Goal: Task Accomplishment & Management: Manage account settings

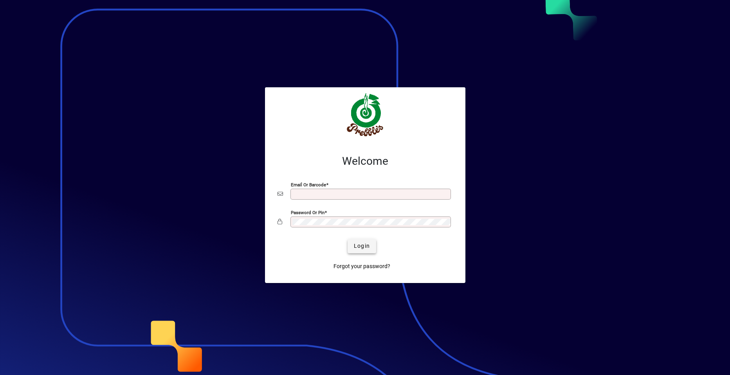
type input "**********"
click at [365, 246] on span "Login" at bounding box center [362, 246] width 16 height 8
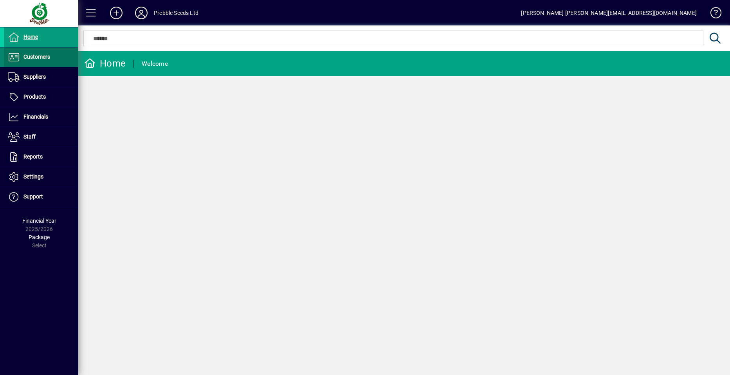
click at [38, 54] on span "Customers" at bounding box center [36, 57] width 27 height 6
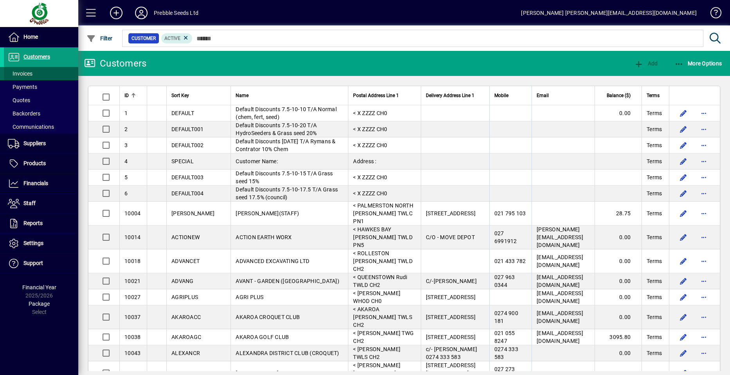
click at [36, 75] on span at bounding box center [41, 73] width 74 height 19
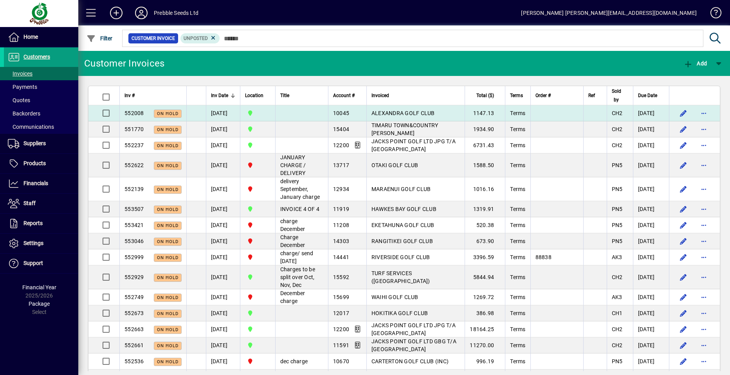
click at [129, 114] on span "552008" at bounding box center [135, 113] width 20 height 6
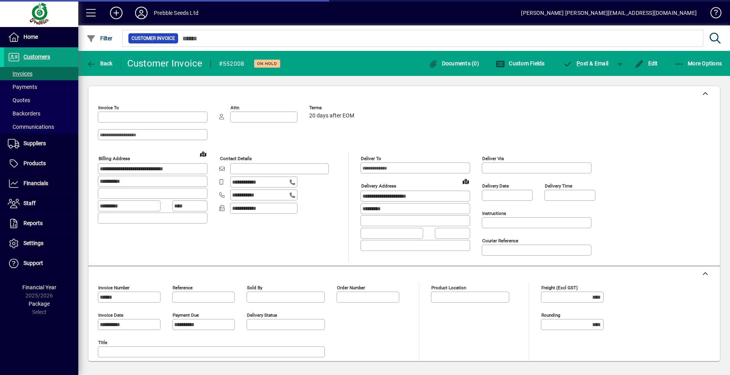
type input "**********"
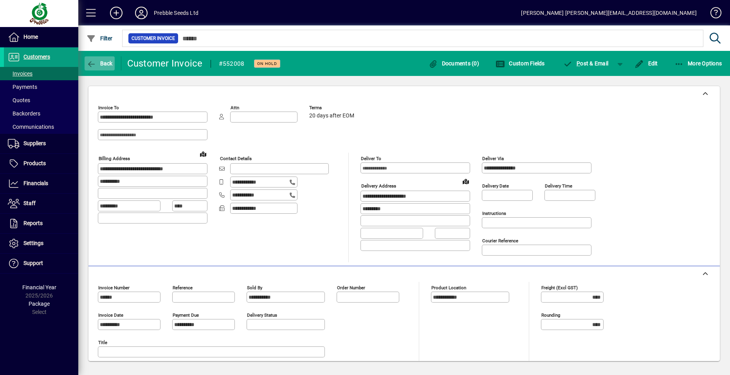
click at [105, 62] on span "Back" at bounding box center [100, 63] width 26 height 6
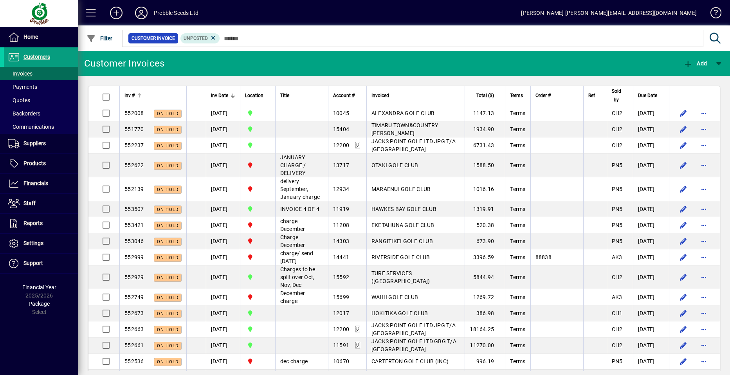
click at [131, 96] on span "Inv #" at bounding box center [130, 95] width 10 height 9
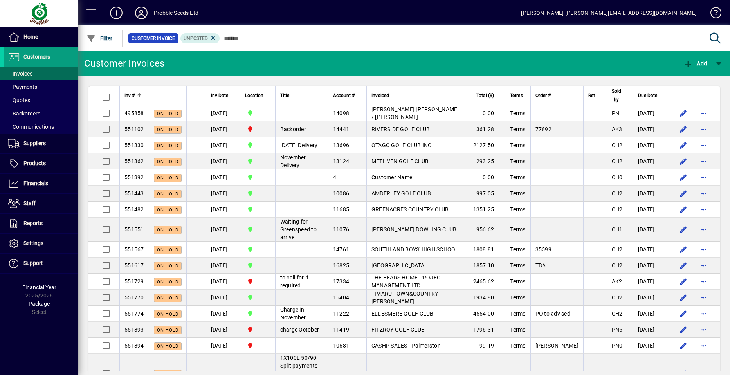
click at [131, 96] on span "Inv #" at bounding box center [130, 95] width 10 height 9
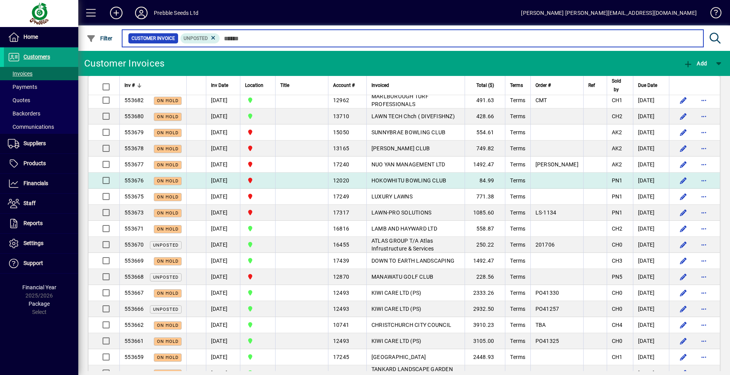
scroll to position [117, 0]
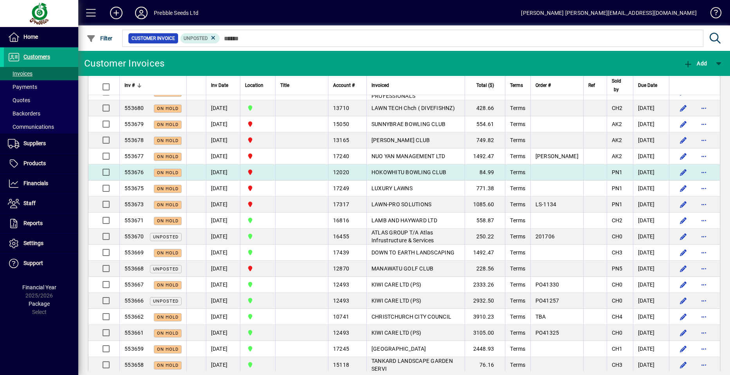
drag, startPoint x: 135, startPoint y: 166, endPoint x: 130, endPoint y: 165, distance: 4.6
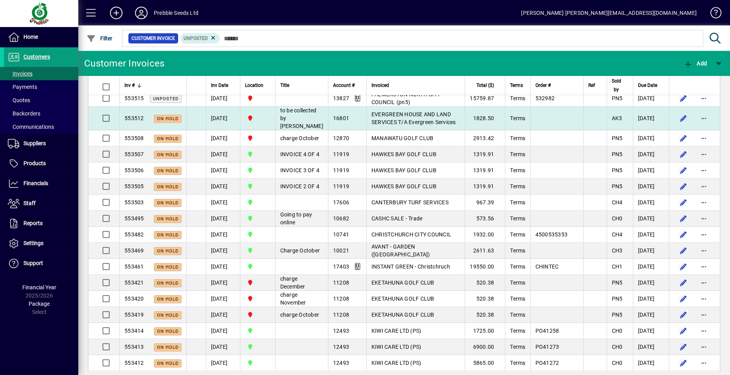
scroll to position [1018, 0]
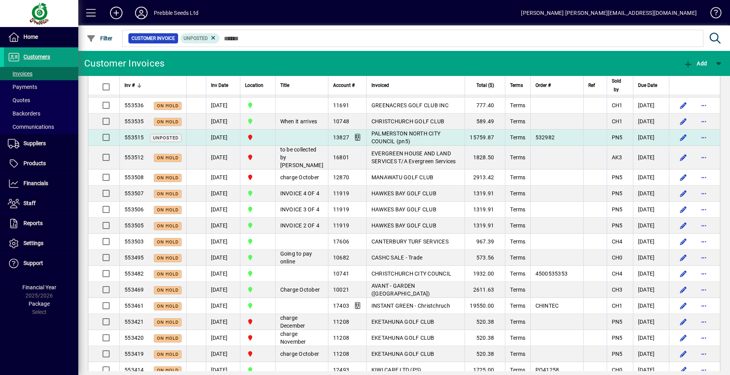
drag, startPoint x: 282, startPoint y: 175, endPoint x: 300, endPoint y: 179, distance: 18.6
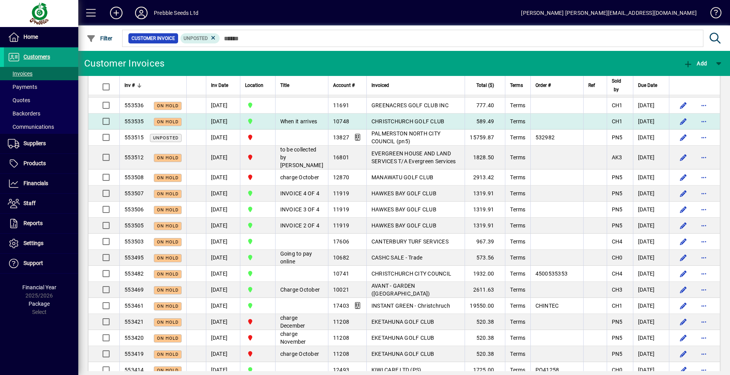
drag, startPoint x: 300, startPoint y: 179, endPoint x: 299, endPoint y: 173, distance: 6.4
drag, startPoint x: 298, startPoint y: 173, endPoint x: 213, endPoint y: 173, distance: 85.0
click at [213, 130] on td "24/09/2025" at bounding box center [223, 122] width 34 height 16
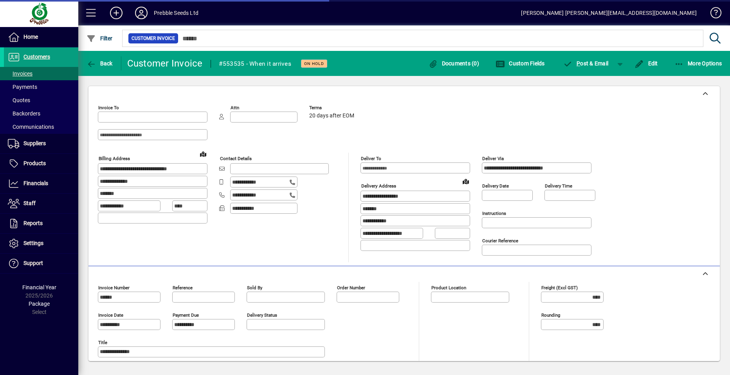
type input "**********"
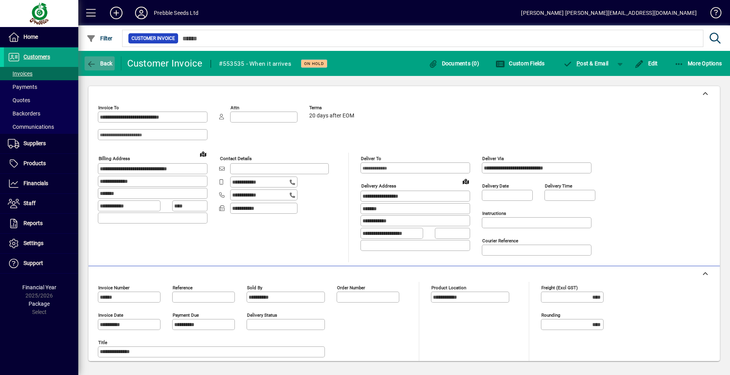
click at [103, 63] on span "Back" at bounding box center [100, 63] width 26 height 6
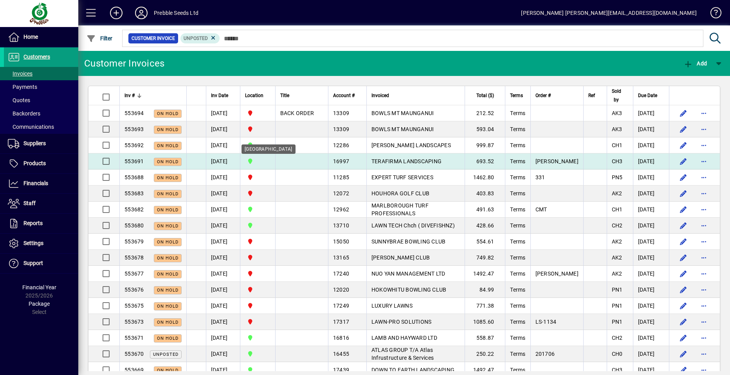
drag, startPoint x: 103, startPoint y: 54, endPoint x: 265, endPoint y: 161, distance: 195.0
click at [265, 161] on span "CHRISTCHURCH" at bounding box center [257, 161] width 25 height 9
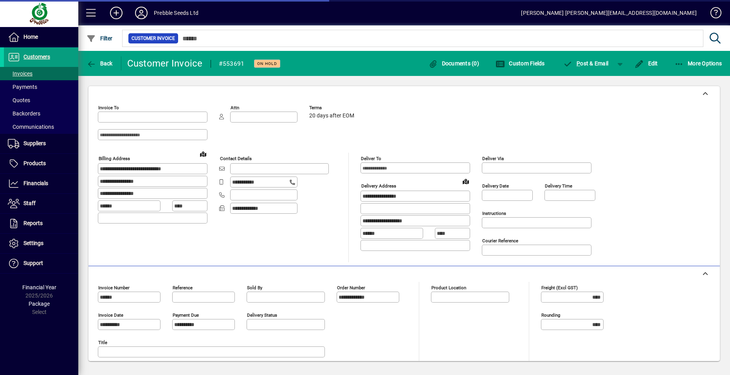
type input "**********"
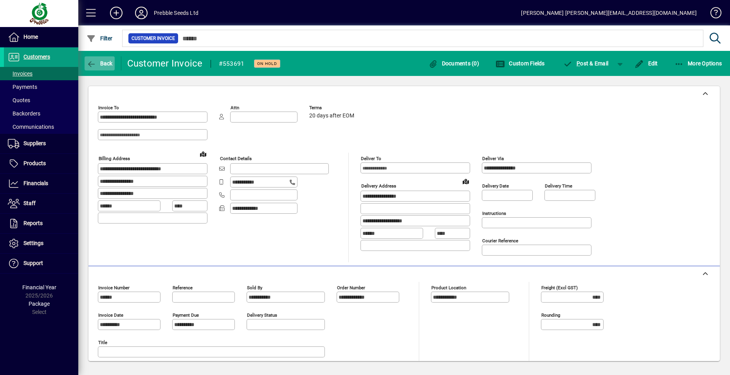
click at [107, 63] on span "Back" at bounding box center [100, 63] width 26 height 6
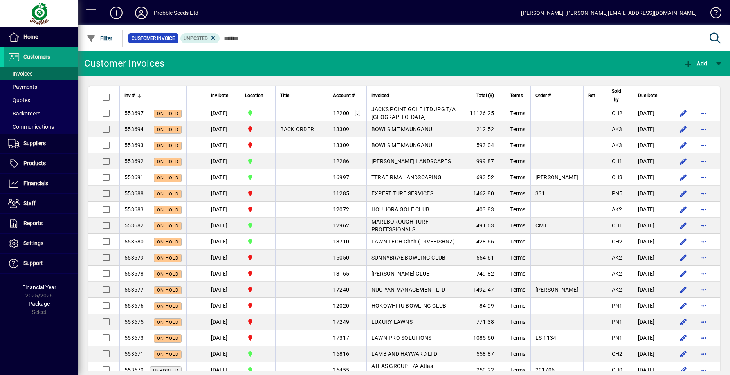
click at [136, 94] on div "Inv #" at bounding box center [153, 95] width 57 height 9
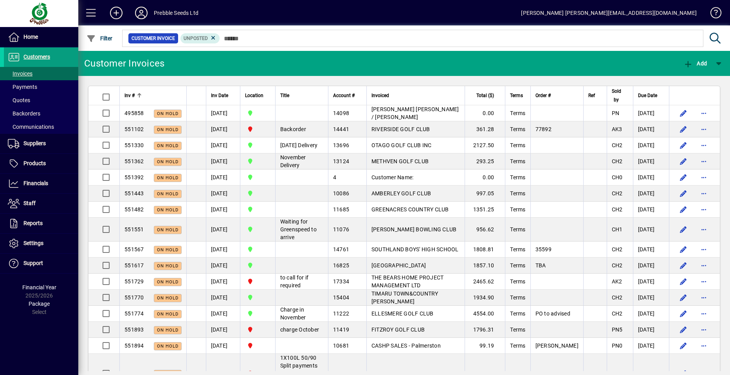
click at [136, 94] on div "Inv #" at bounding box center [153, 95] width 57 height 9
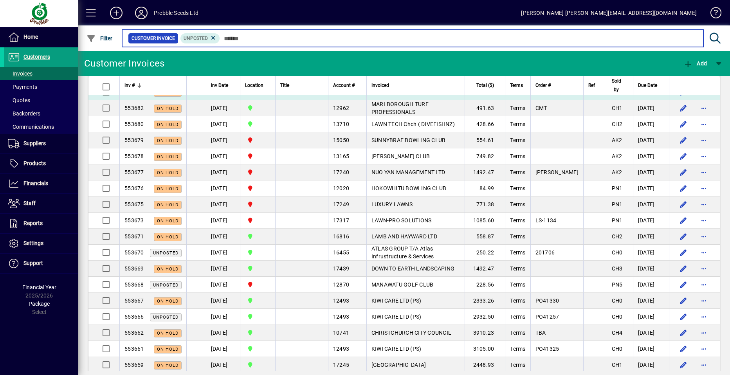
scroll to position [78, 0]
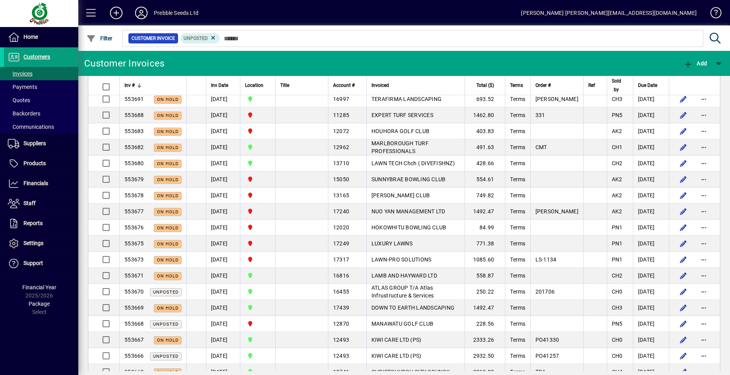
click at [192, 303] on td at bounding box center [196, 308] width 20 height 16
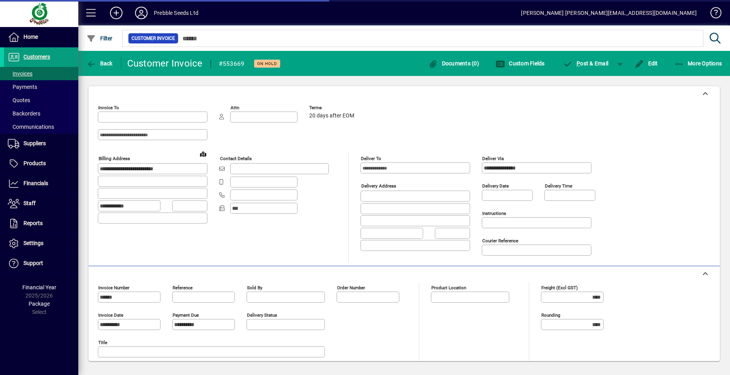
type input "**********"
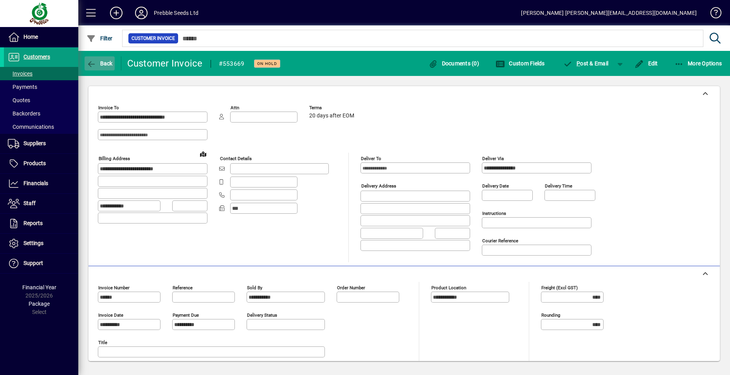
drag, startPoint x: 192, startPoint y: 300, endPoint x: 109, endPoint y: 64, distance: 249.8
click at [109, 64] on span "Back" at bounding box center [100, 63] width 26 height 6
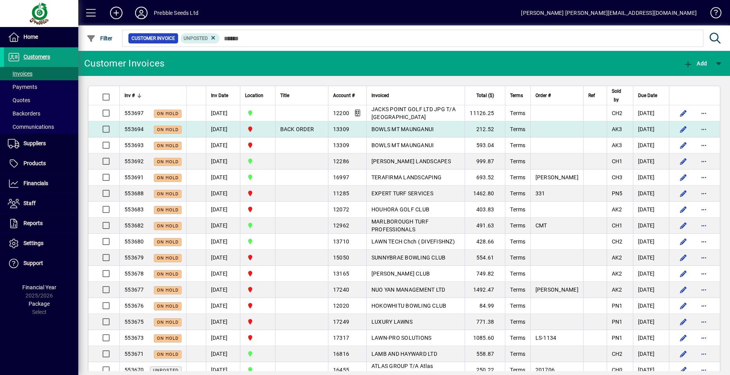
drag, startPoint x: 156, startPoint y: 132, endPoint x: 166, endPoint y: 132, distance: 9.8
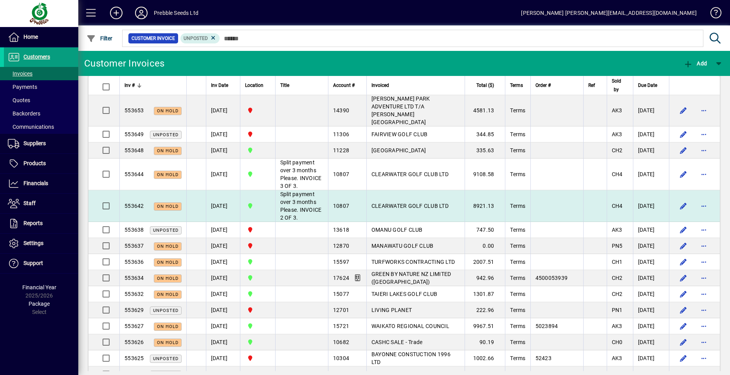
scroll to position [431, 0]
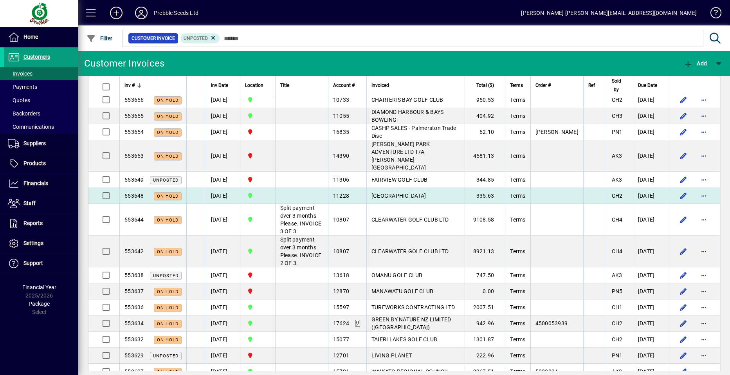
drag, startPoint x: 217, startPoint y: 171, endPoint x: 471, endPoint y: 186, distance: 255.0
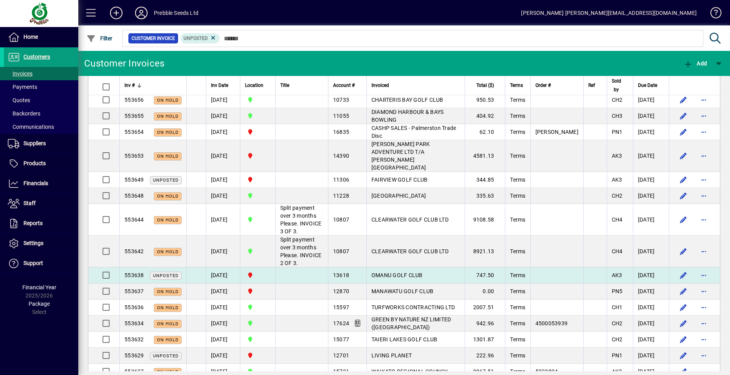
drag, startPoint x: 471, startPoint y: 186, endPoint x: 277, endPoint y: 304, distance: 227.4
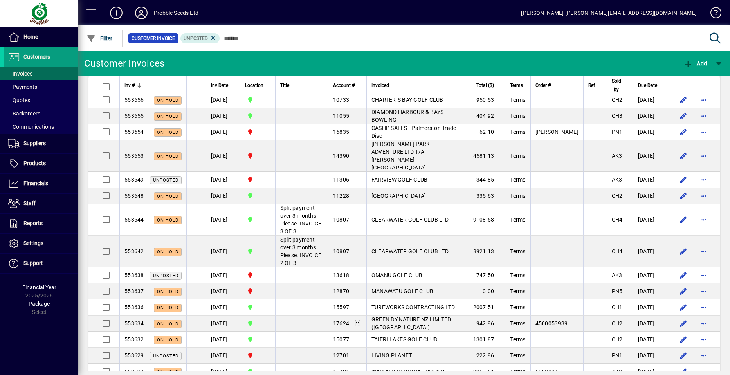
drag, startPoint x: 277, startPoint y: 304, endPoint x: 251, endPoint y: 61, distance: 244.6
click at [251, 61] on mat-toolbar-row "Customer Invoices Add" at bounding box center [404, 63] width 652 height 25
click at [133, 85] on span "Inv #" at bounding box center [130, 85] width 10 height 9
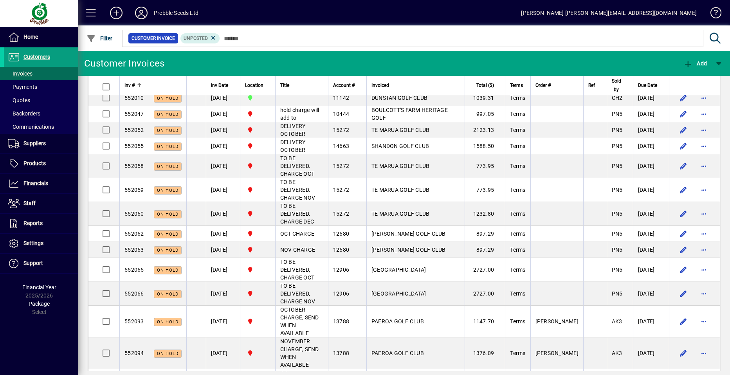
click at [133, 85] on span "Inv #" at bounding box center [130, 85] width 10 height 9
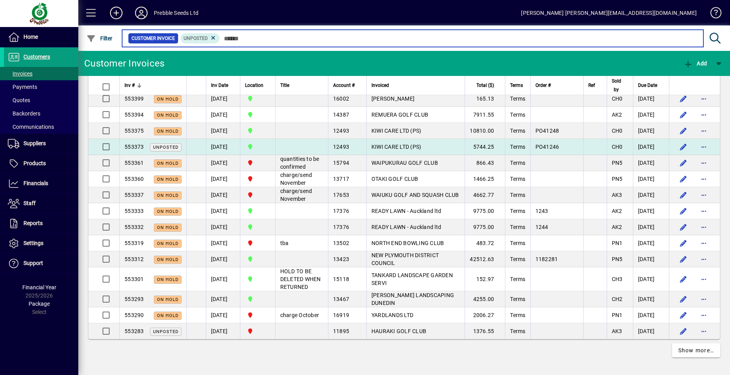
scroll to position [1497, 0]
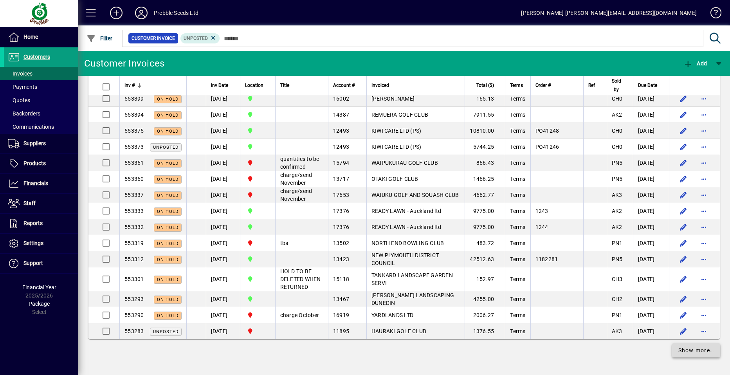
click at [690, 353] on span "Show more…" at bounding box center [697, 351] width 36 height 8
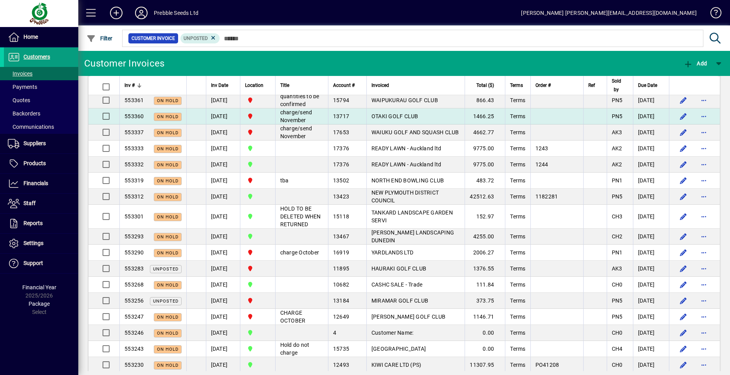
scroll to position [1457, 0]
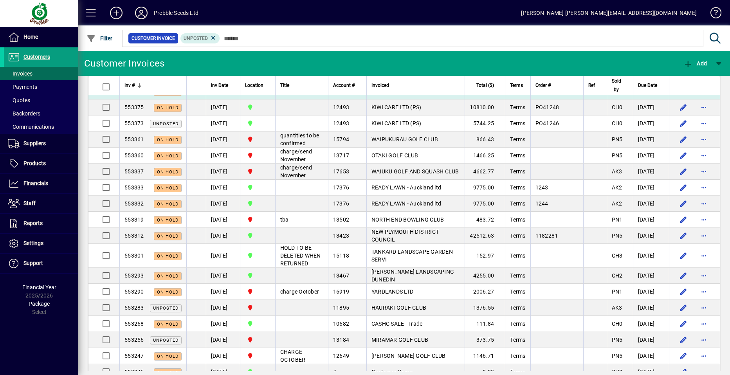
click at [399, 94] on span "REMUERA GOLF CLUB" at bounding box center [400, 91] width 57 height 6
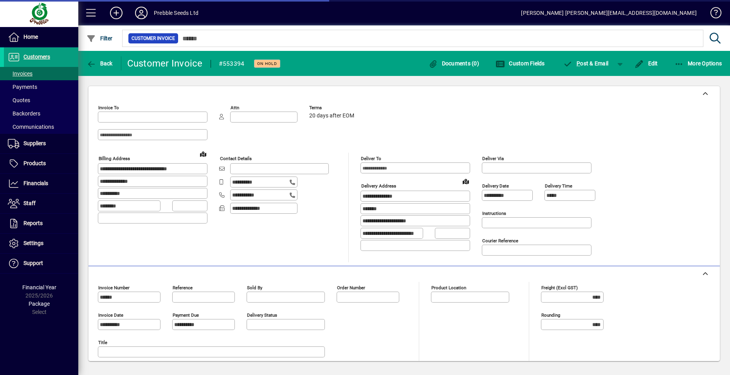
type input "**********"
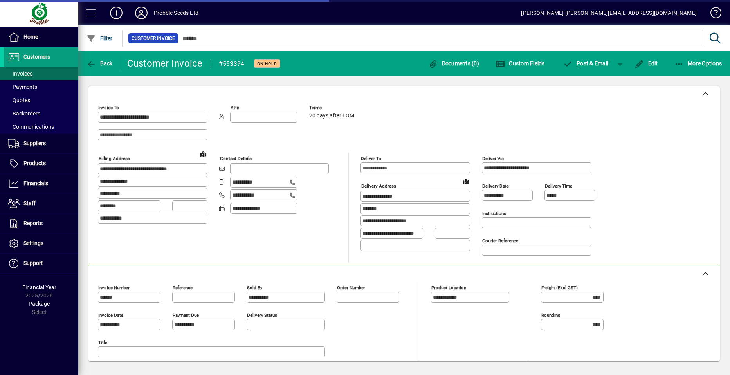
scroll to position [190, 0]
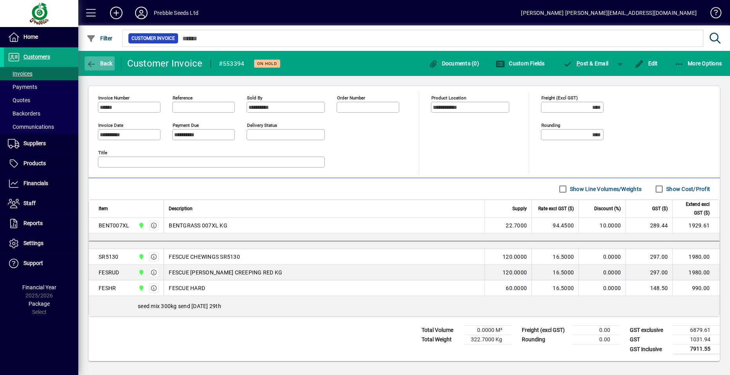
click at [104, 64] on span "Back" at bounding box center [100, 63] width 26 height 6
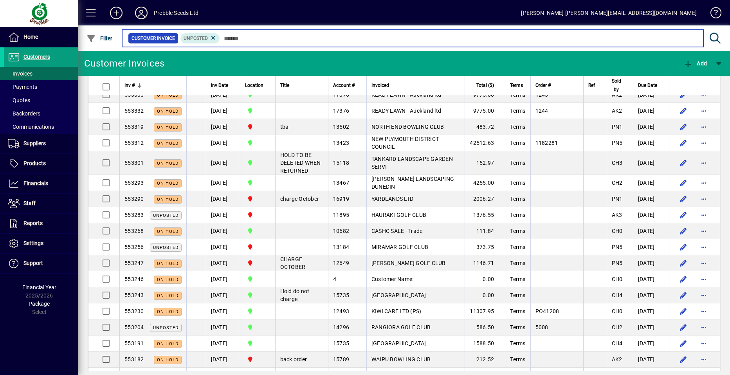
scroll to position [1488, 0]
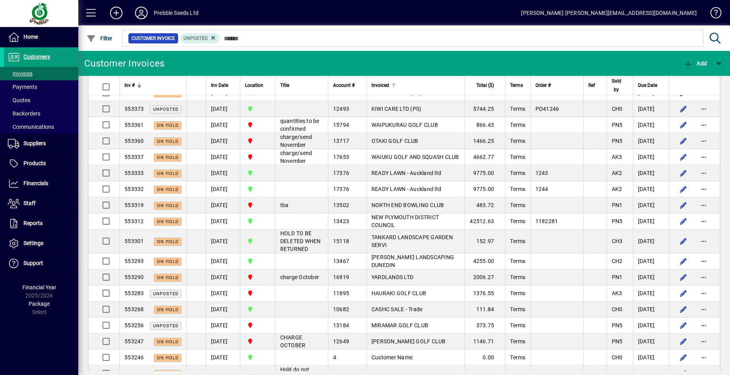
click at [378, 87] on span "Invoiced" at bounding box center [381, 85] width 18 height 9
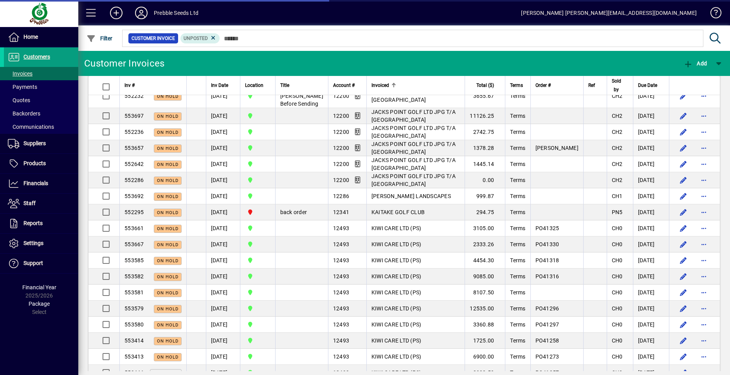
click at [378, 87] on span "Invoiced" at bounding box center [381, 85] width 18 height 9
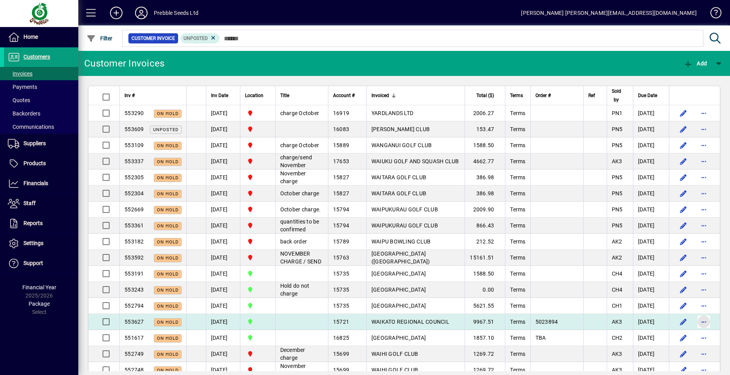
click at [698, 331] on span "button" at bounding box center [704, 321] width 19 height 19
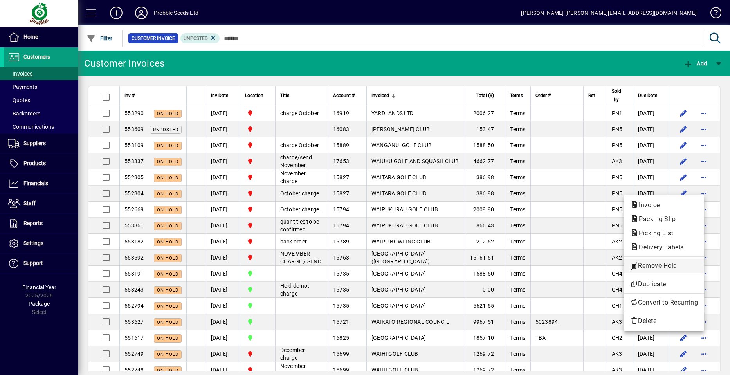
click at [654, 265] on span "Remove Hold" at bounding box center [664, 265] width 68 height 9
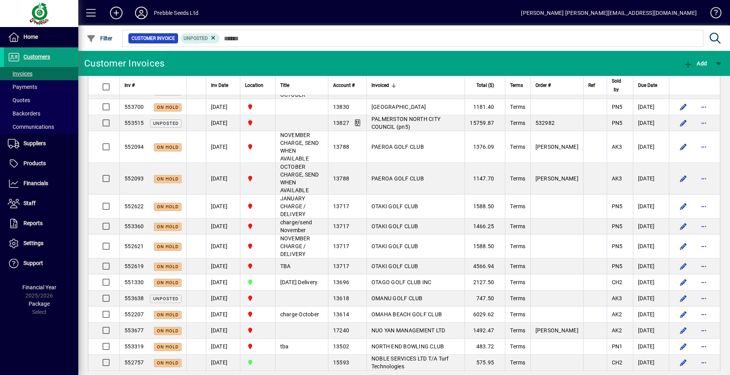
scroll to position [1449, 0]
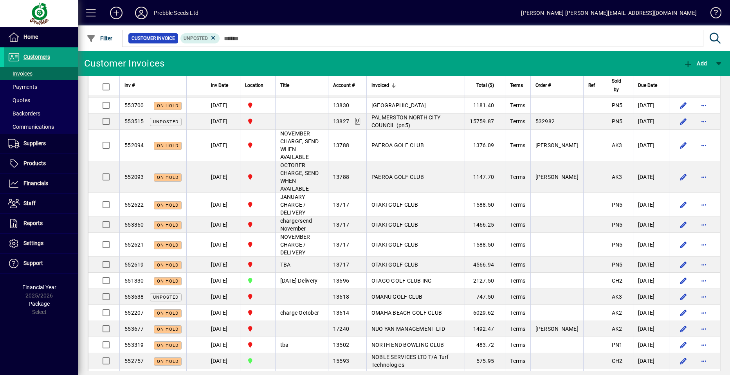
click at [696, 34] on span "button" at bounding box center [704, 25] width 19 height 19
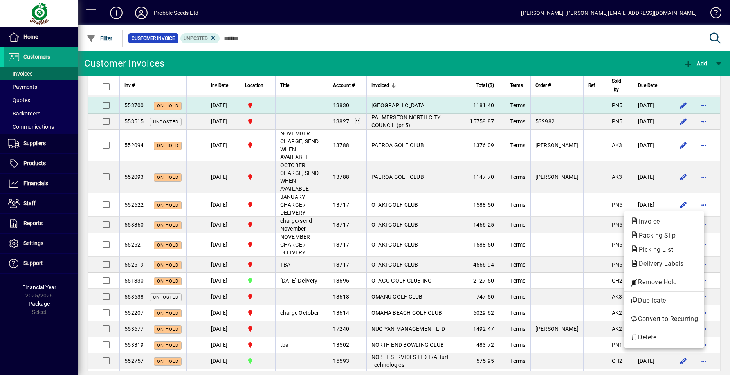
click at [654, 283] on span "Remove Hold" at bounding box center [664, 282] width 68 height 9
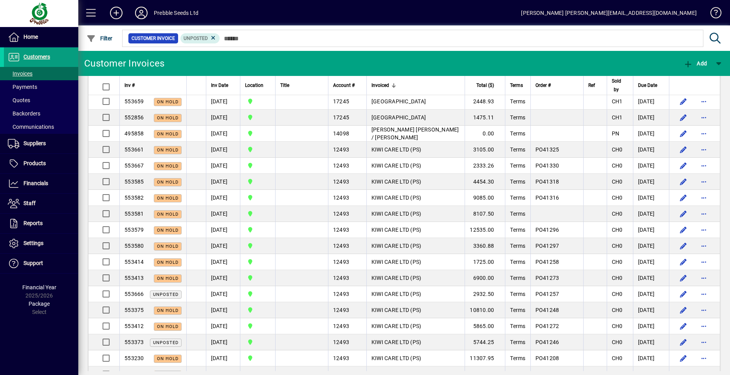
scroll to position [2584, 0]
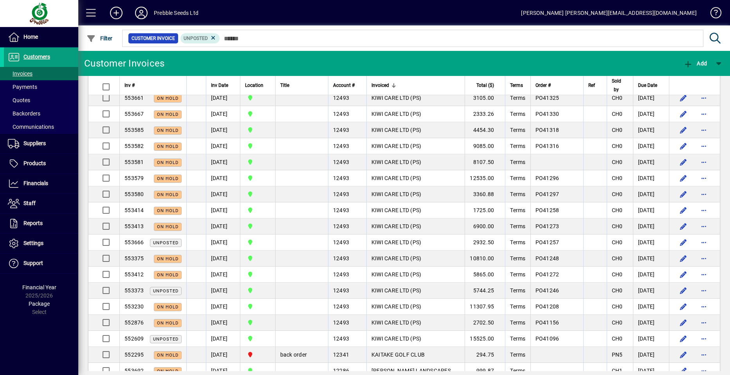
click at [697, 27] on span "button" at bounding box center [704, 17] width 19 height 19
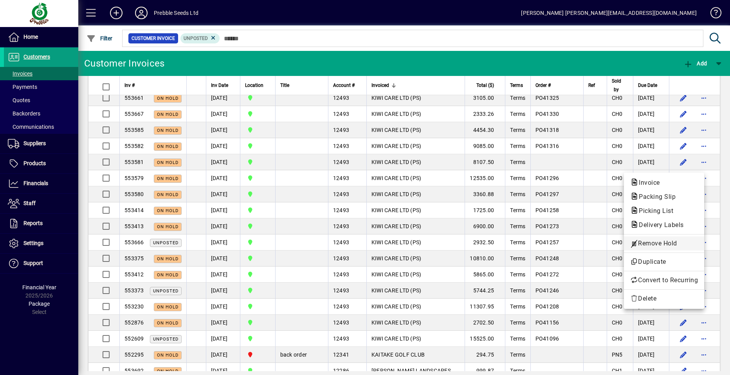
click at [650, 240] on span "Remove Hold" at bounding box center [664, 243] width 68 height 9
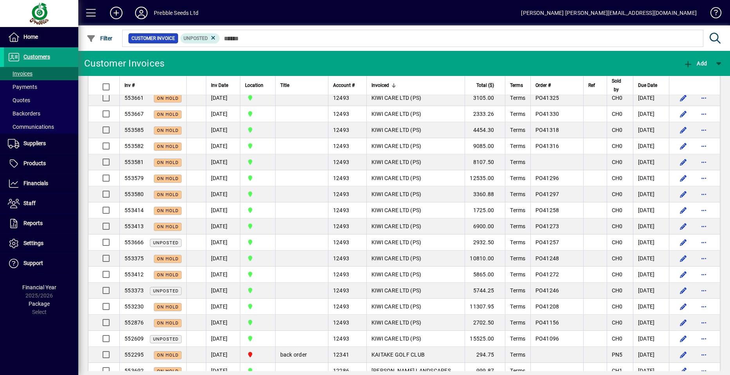
click at [697, 43] on span "button" at bounding box center [704, 33] width 19 height 19
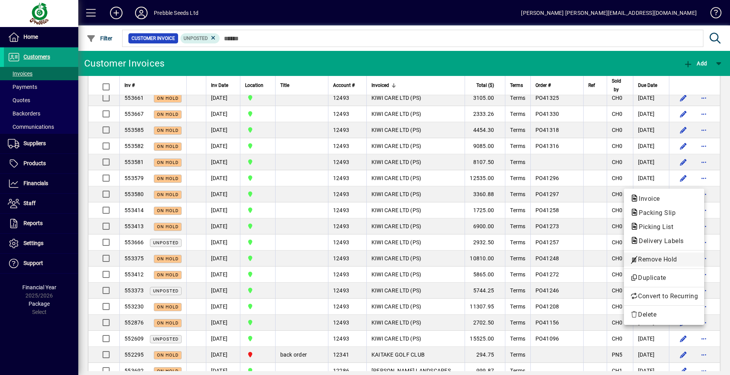
click at [651, 258] on span "Remove Hold" at bounding box center [664, 259] width 68 height 9
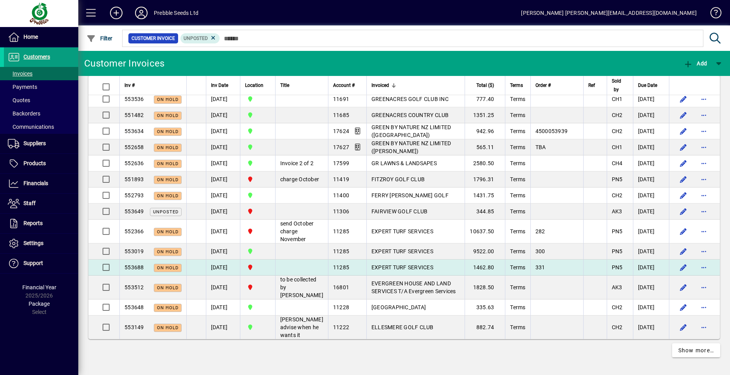
scroll to position [3642, 0]
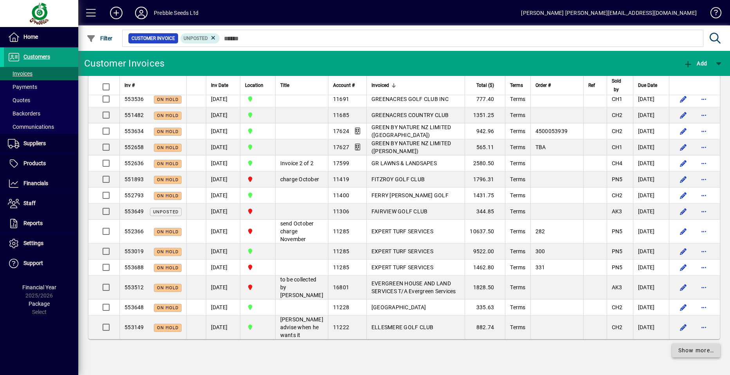
click at [679, 352] on span "Show more…" at bounding box center [697, 351] width 36 height 8
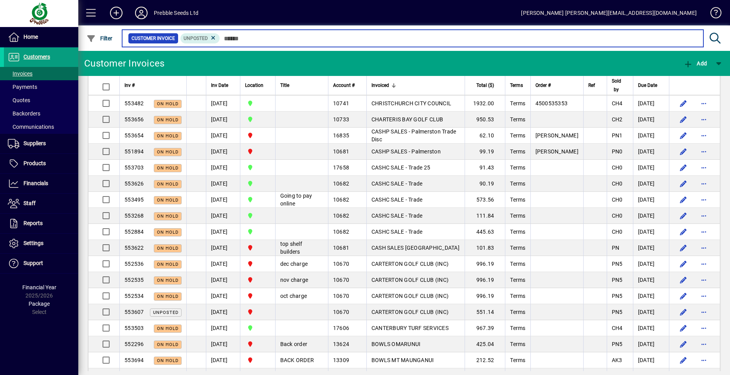
scroll to position [3977, 0]
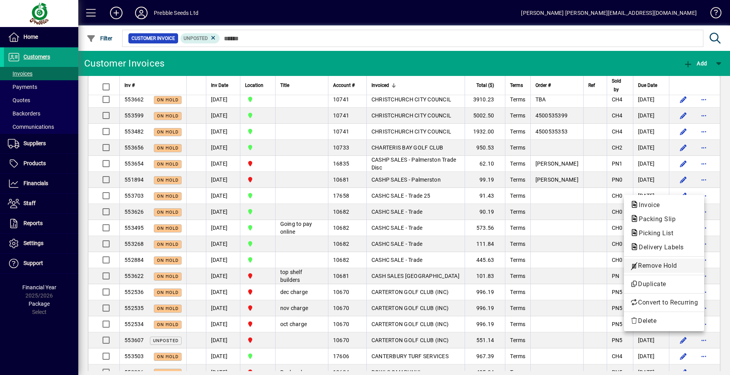
click at [653, 265] on span "Remove Hold" at bounding box center [664, 265] width 68 height 9
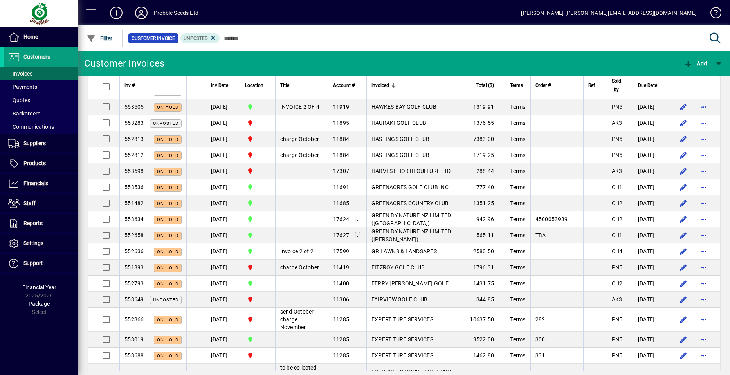
scroll to position [3194, 0]
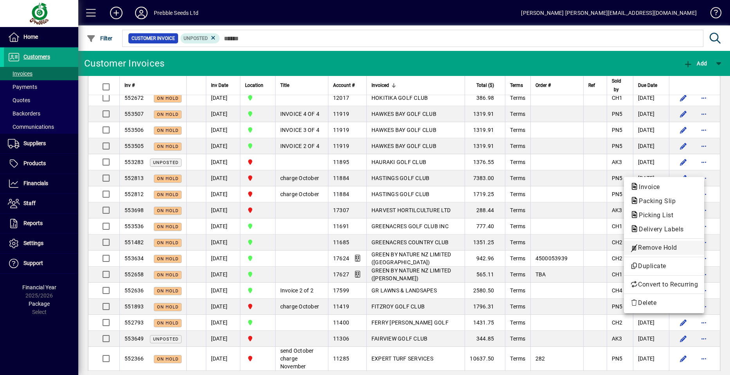
click at [655, 247] on span "Remove Hold" at bounding box center [664, 247] width 68 height 9
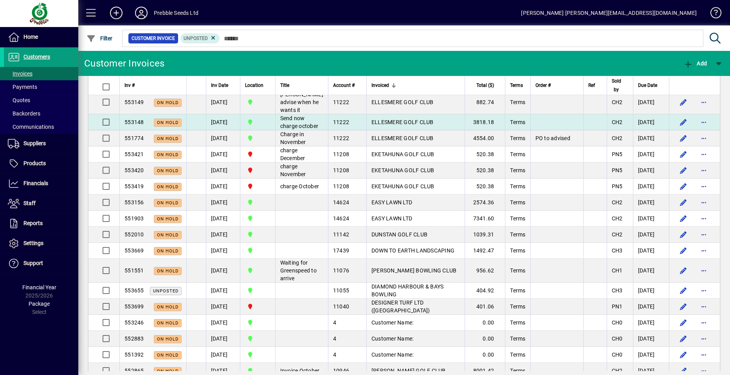
scroll to position [3703, 0]
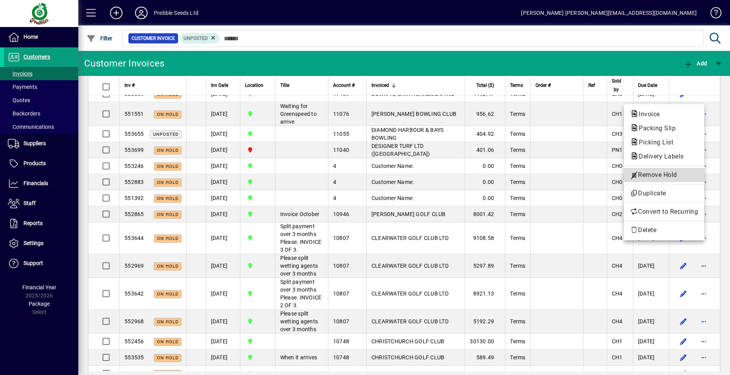
click at [664, 175] on span "Remove Hold" at bounding box center [664, 174] width 68 height 9
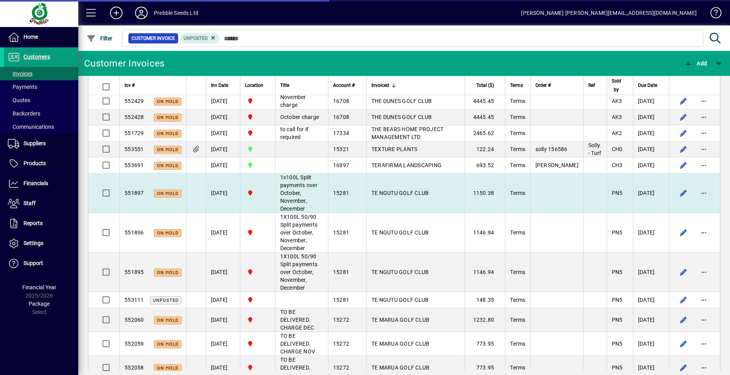
scroll to position [257, 0]
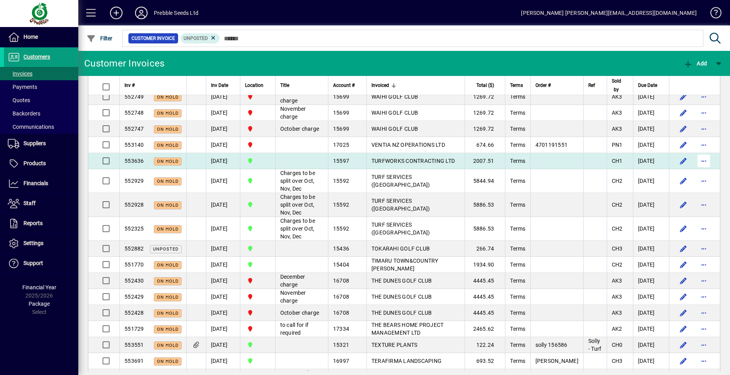
click at [695, 170] on span "button" at bounding box center [704, 161] width 19 height 19
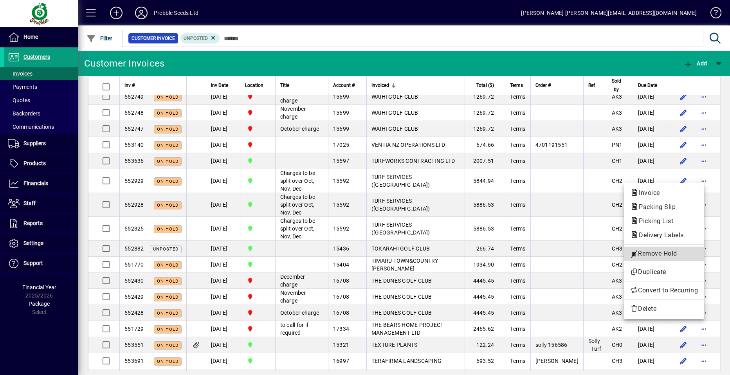
click at [645, 252] on span "Remove Hold" at bounding box center [664, 253] width 68 height 9
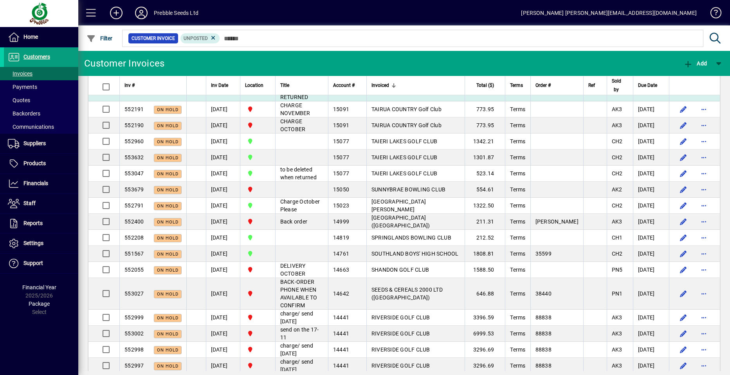
scroll to position [805, 0]
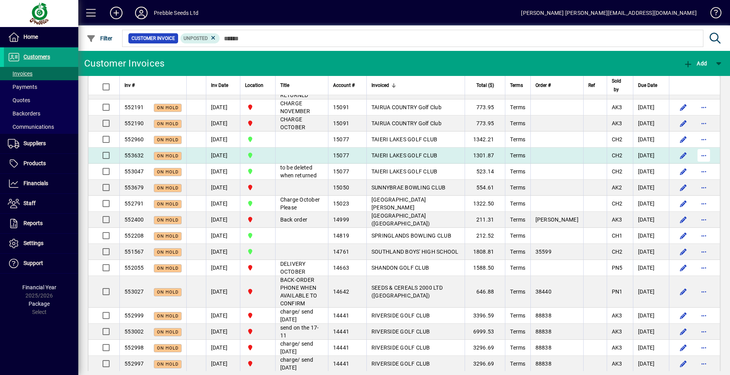
click at [697, 165] on span "button" at bounding box center [704, 155] width 19 height 19
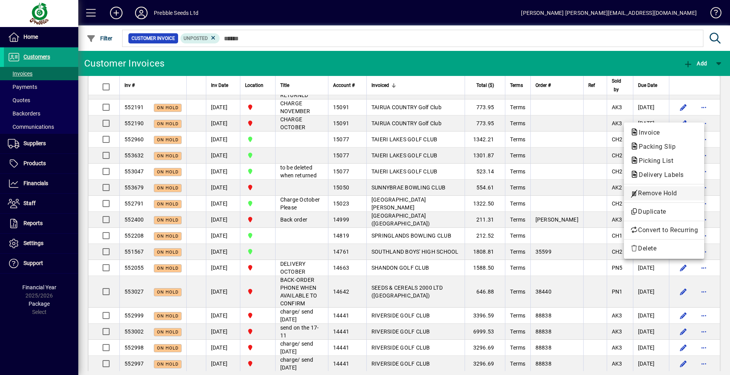
click at [653, 191] on span "Remove Hold" at bounding box center [664, 193] width 68 height 9
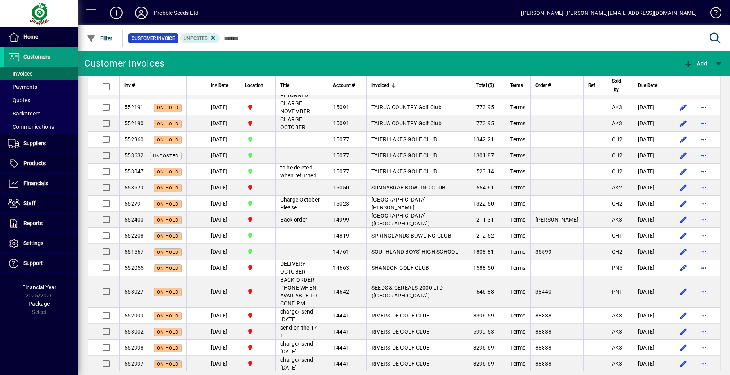
click at [699, 77] on span "button" at bounding box center [704, 67] width 19 height 19
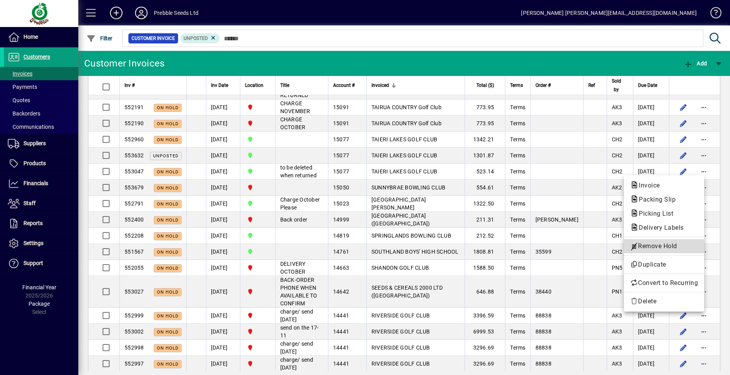
click at [644, 244] on span "Remove Hold" at bounding box center [664, 246] width 68 height 9
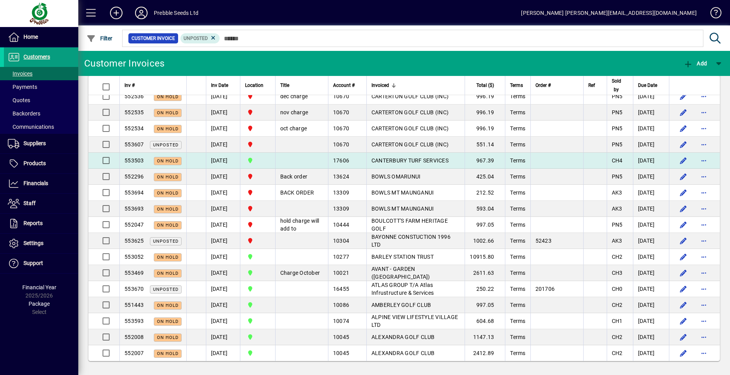
scroll to position [4447, 0]
click at [397, 164] on span "CANTERBURY TURF SERVICES" at bounding box center [410, 160] width 77 height 6
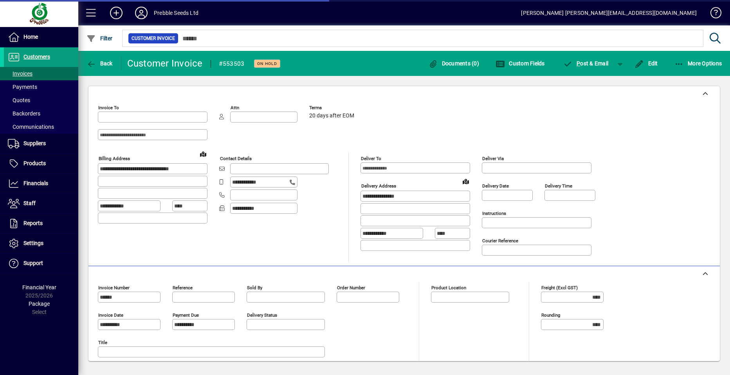
type input "**********"
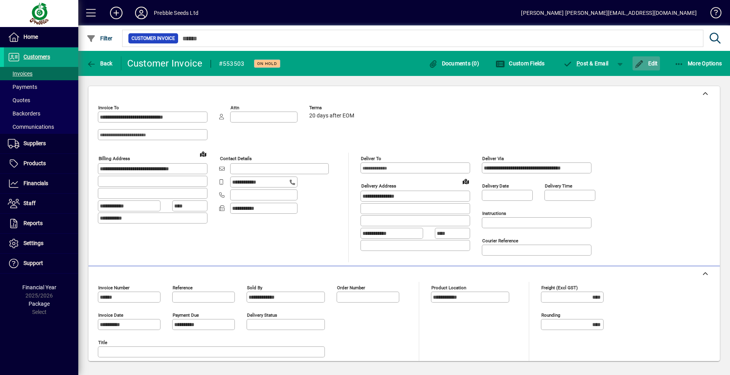
click at [649, 61] on span "Edit" at bounding box center [646, 63] width 23 height 6
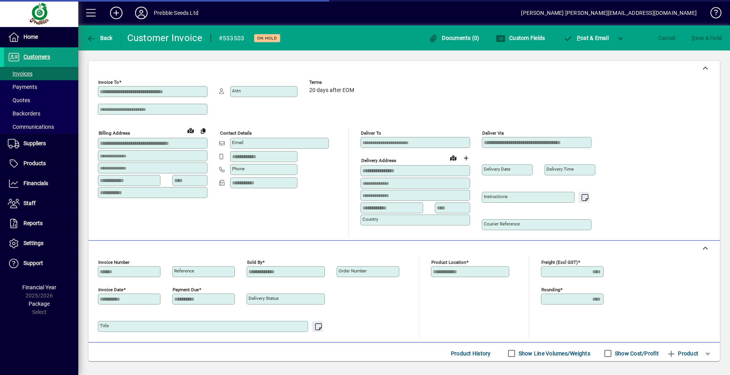
scroll to position [99, 0]
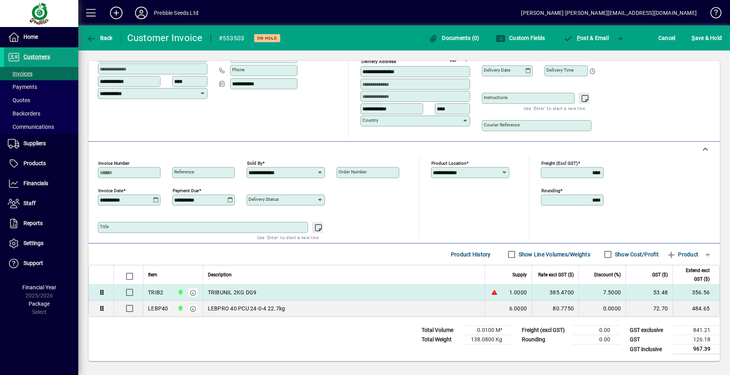
click at [346, 292] on div "TRIBUNIL 2KG DG9" at bounding box center [344, 293] width 273 height 8
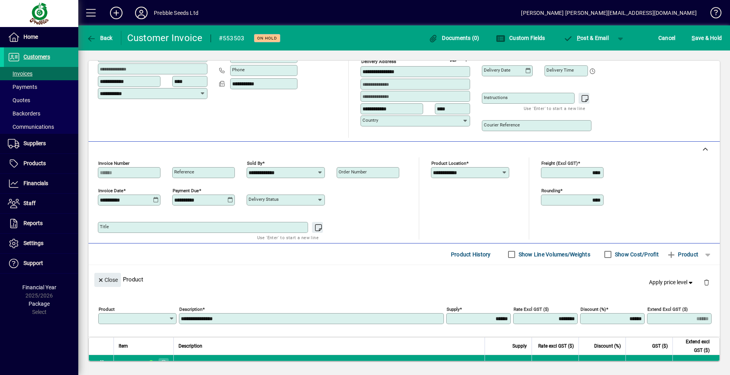
type input "*****"
click at [699, 283] on span "button" at bounding box center [706, 282] width 19 height 19
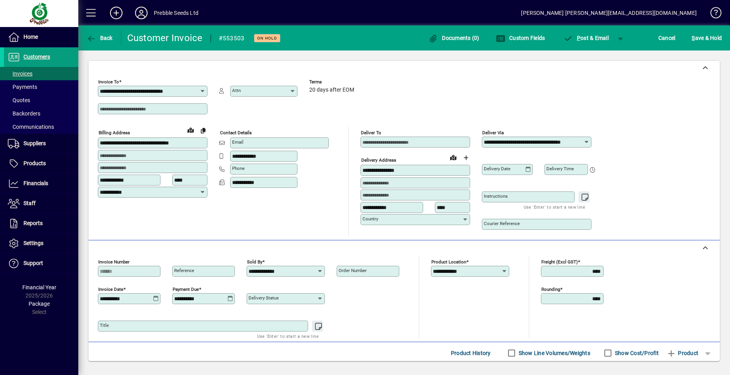
scroll to position [0, 0]
drag, startPoint x: 707, startPoint y: 37, endPoint x: 702, endPoint y: 40, distance: 5.4
click at [706, 38] on span "S ave & Hold" at bounding box center [707, 38] width 30 height 13
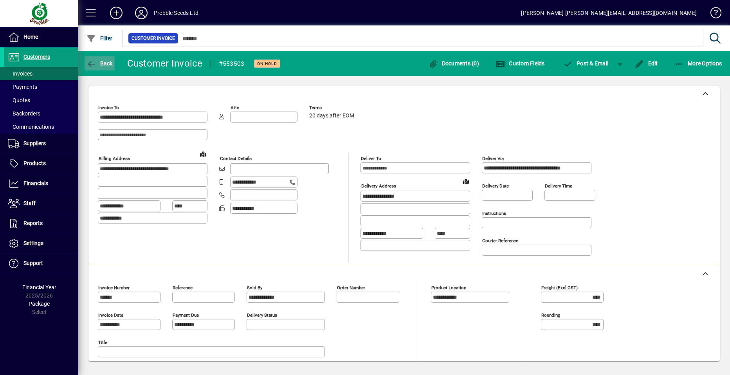
click at [102, 65] on span "Back" at bounding box center [100, 63] width 26 height 6
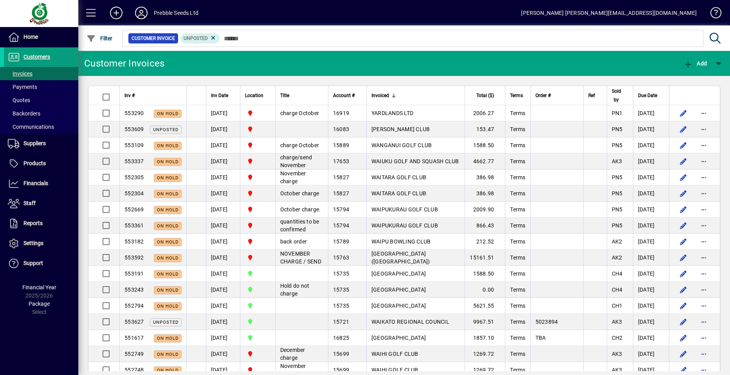
click at [380, 95] on span "Invoiced" at bounding box center [381, 95] width 18 height 9
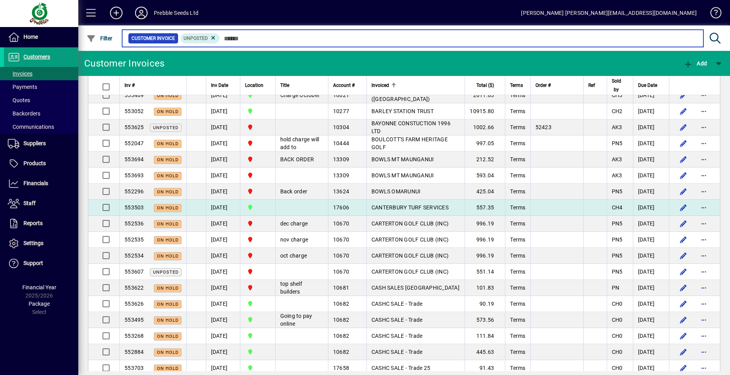
scroll to position [157, 0]
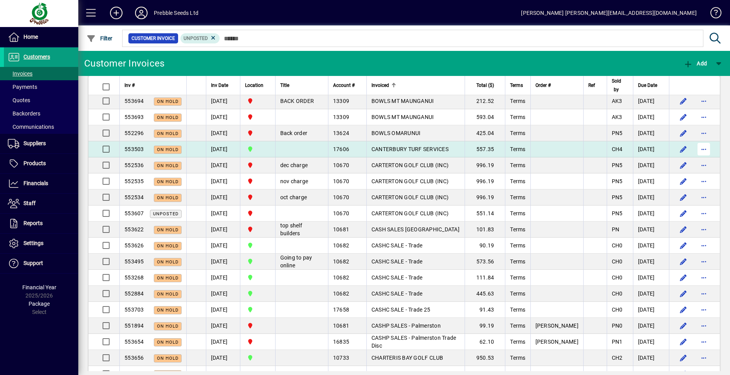
click at [697, 148] on span "button" at bounding box center [704, 149] width 19 height 19
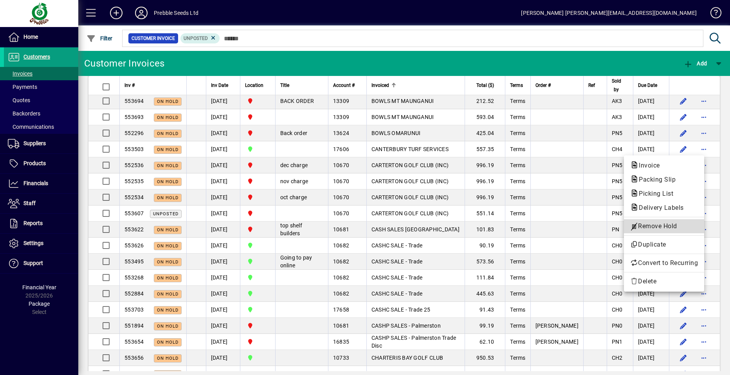
click at [652, 225] on span "Remove Hold" at bounding box center [664, 226] width 68 height 9
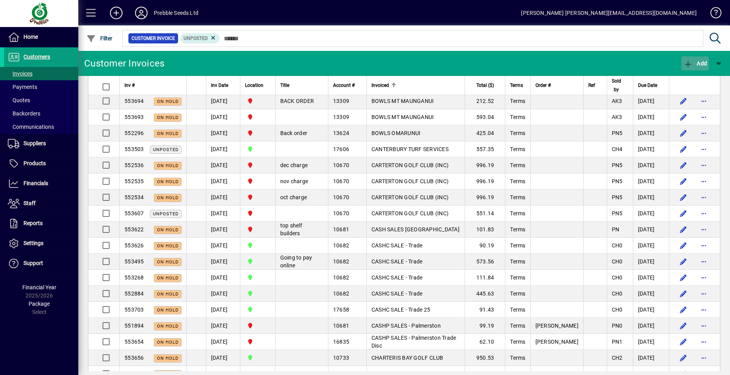
click at [704, 61] on span "Add" at bounding box center [695, 63] width 23 height 6
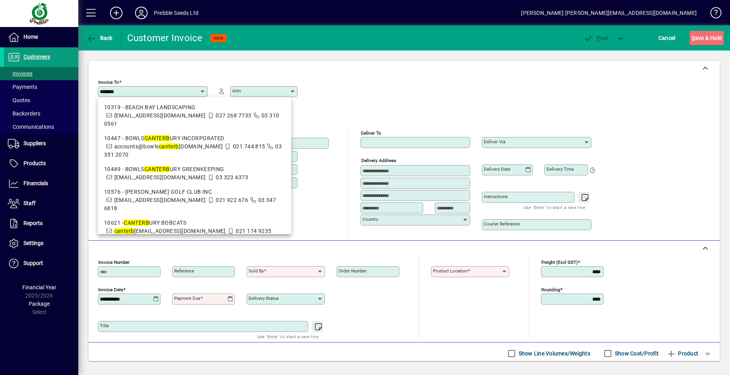
type input "*******"
click at [338, 108] on div "Invoice To ******* Attn" at bounding box center [352, 101] width 509 height 51
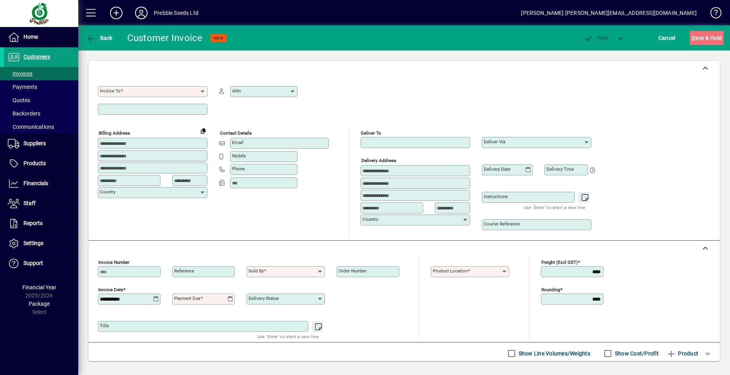
click at [100, 90] on mat-label "Invoice To" at bounding box center [110, 90] width 21 height 5
click at [100, 90] on input "Invoice To" at bounding box center [150, 91] width 100 height 6
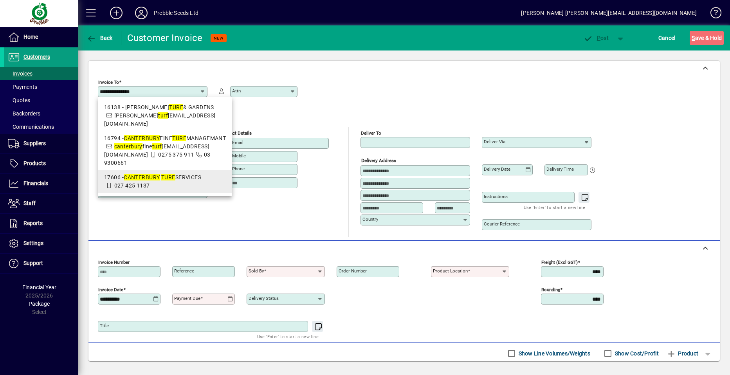
click at [147, 174] on em "CANTERBURY" at bounding box center [142, 177] width 36 height 6
type input "**********"
type input "****"
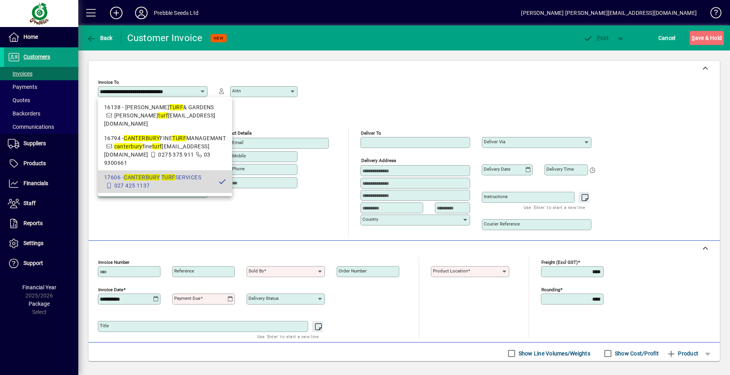
type input "**********"
type input "****"
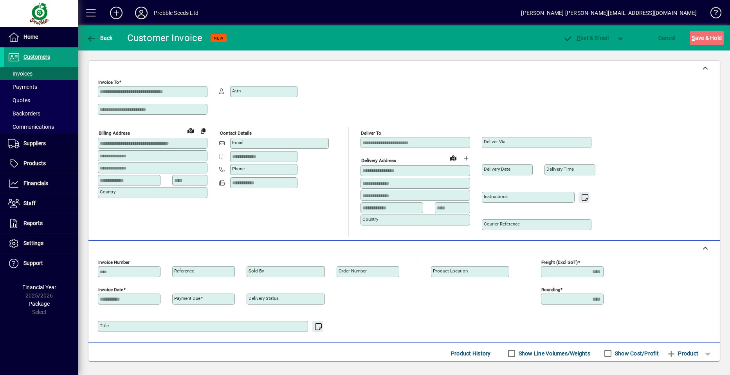
type input "**********"
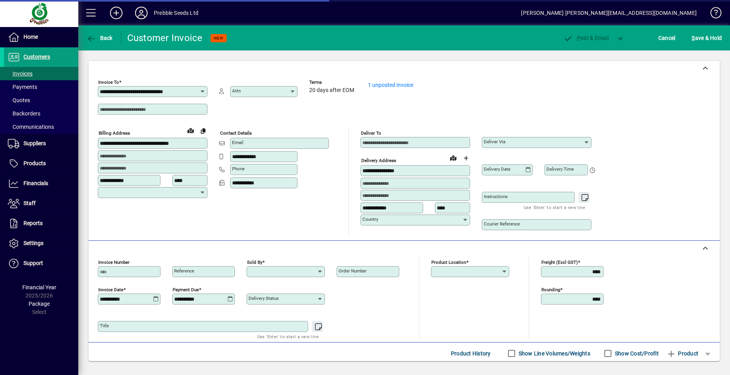
type input "**********"
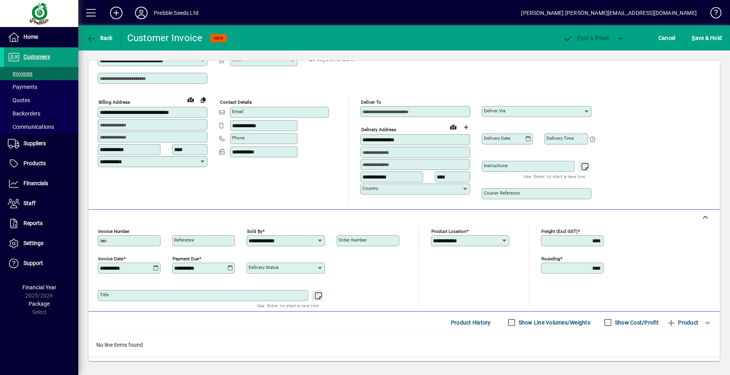
scroll to position [71, 0]
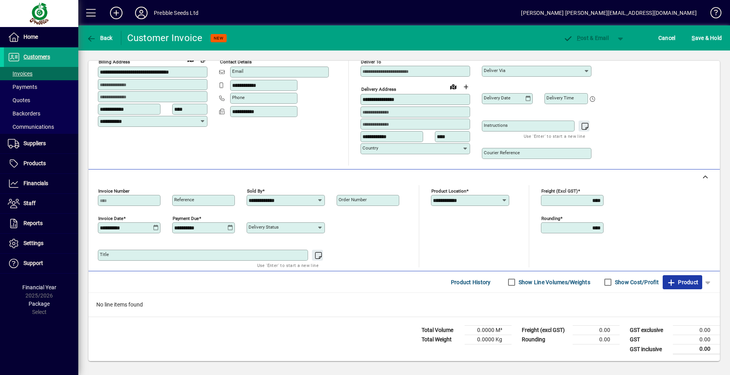
click at [683, 280] on span "Product" at bounding box center [683, 282] width 32 height 13
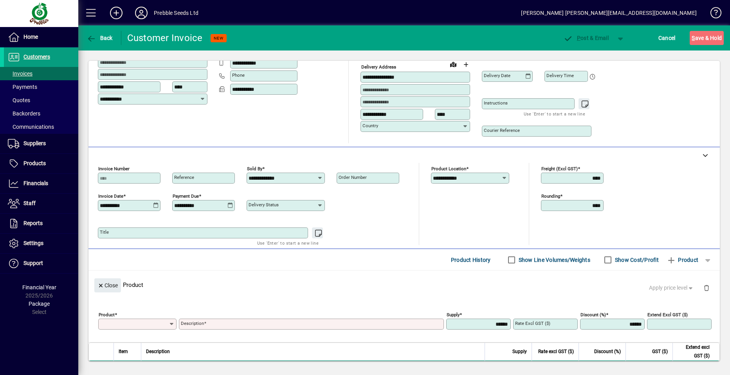
scroll to position [0, 0]
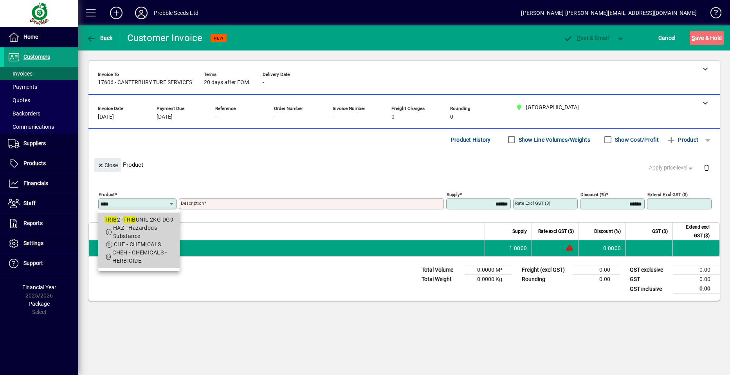
click at [134, 218] on em "TRIB" at bounding box center [129, 220] width 13 height 6
type input "*****"
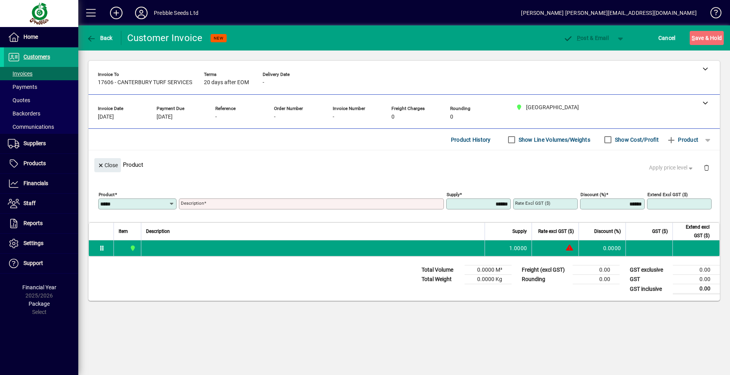
type input "**********"
type input "********"
type input "******"
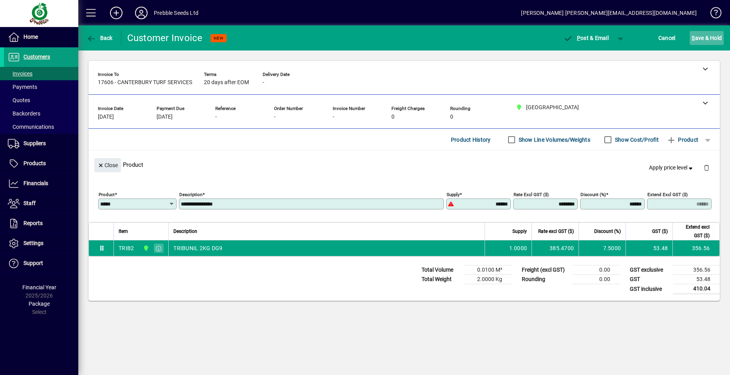
click at [703, 35] on span "S ave & Hold" at bounding box center [707, 38] width 30 height 13
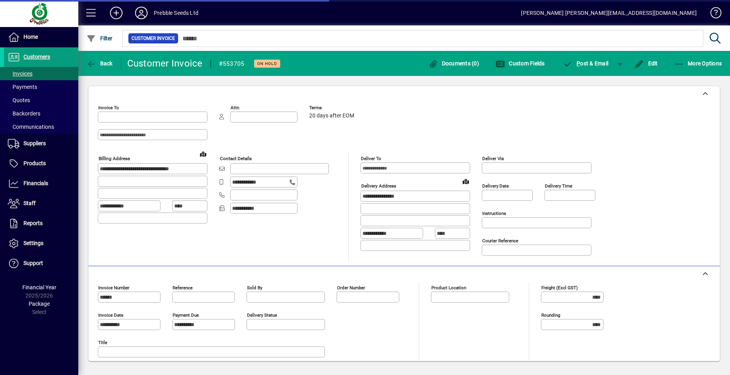
type input "**********"
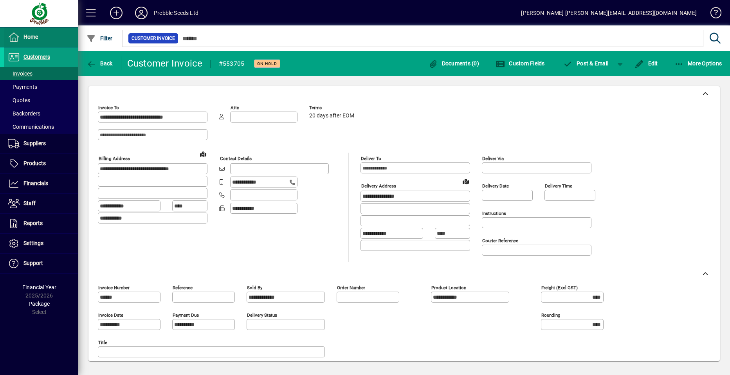
click at [64, 35] on span at bounding box center [41, 37] width 74 height 19
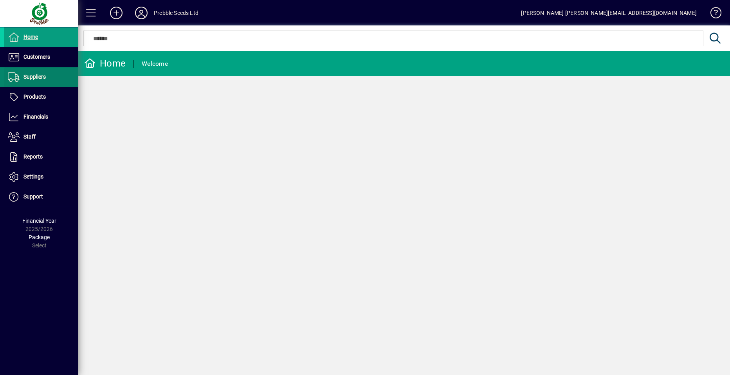
click at [59, 77] on span at bounding box center [41, 77] width 74 height 19
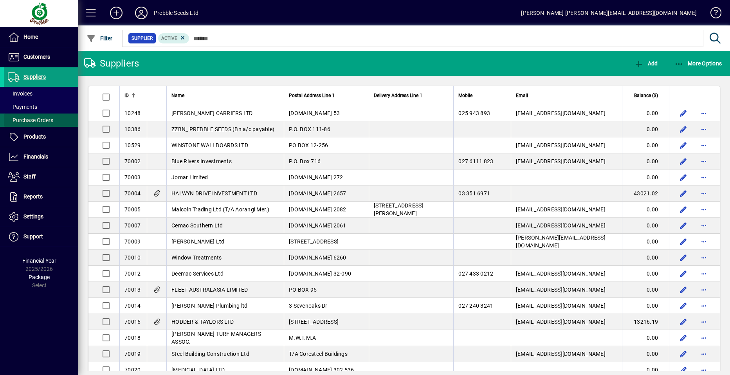
click at [50, 120] on span "Purchase Orders" at bounding box center [30, 120] width 45 height 6
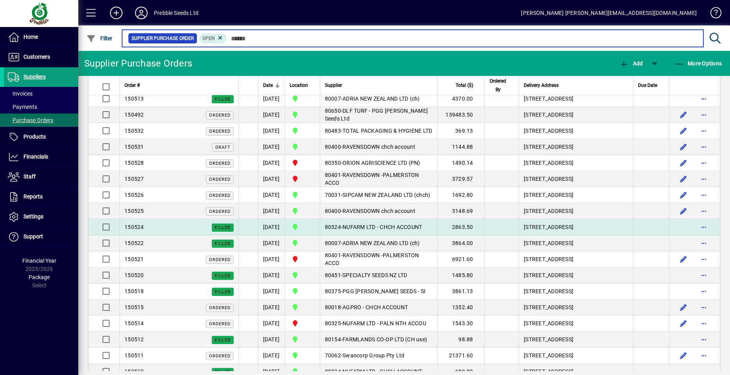
scroll to position [117, 0]
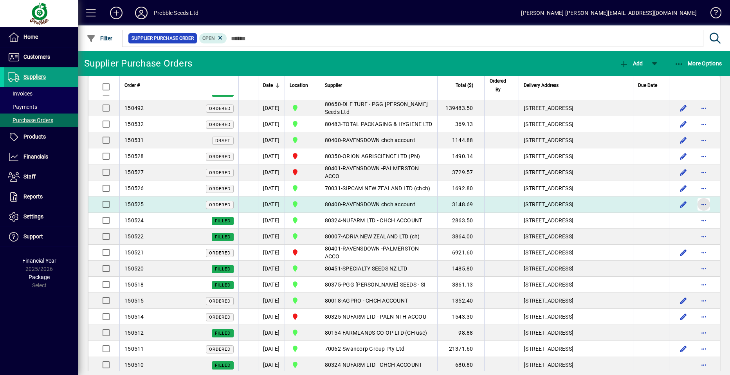
drag, startPoint x: 695, startPoint y: 263, endPoint x: 690, endPoint y: 263, distance: 5.1
click at [695, 214] on span "button" at bounding box center [704, 204] width 19 height 19
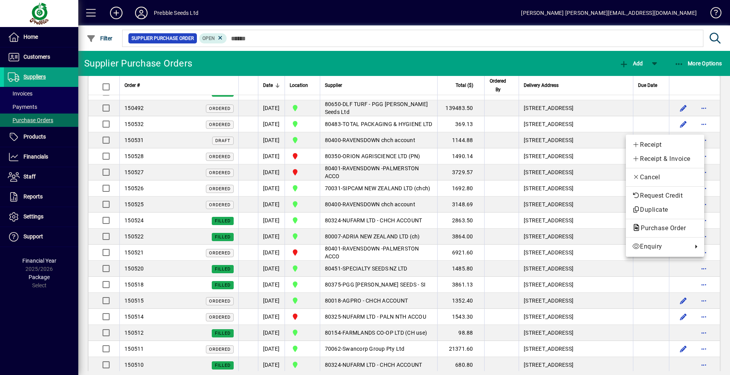
drag, startPoint x: 651, startPoint y: 142, endPoint x: 634, endPoint y: 151, distance: 18.7
click at [651, 142] on span "Receipt" at bounding box center [665, 144] width 66 height 9
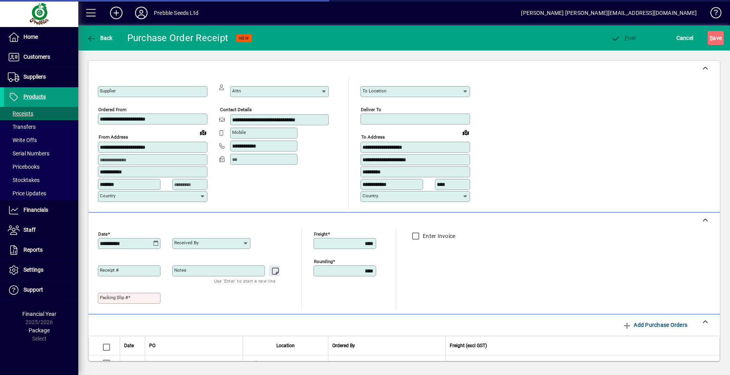
type input "**********"
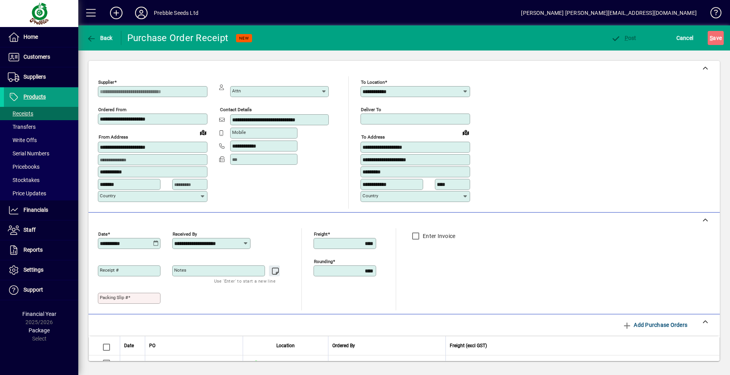
scroll to position [126, 0]
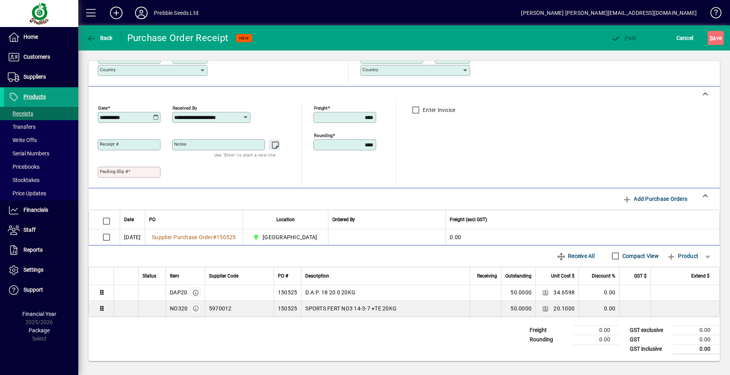
click at [107, 172] on mat-label "Packing Slip #" at bounding box center [114, 171] width 28 height 5
click at [107, 172] on input "Packing Slip #" at bounding box center [130, 172] width 60 height 6
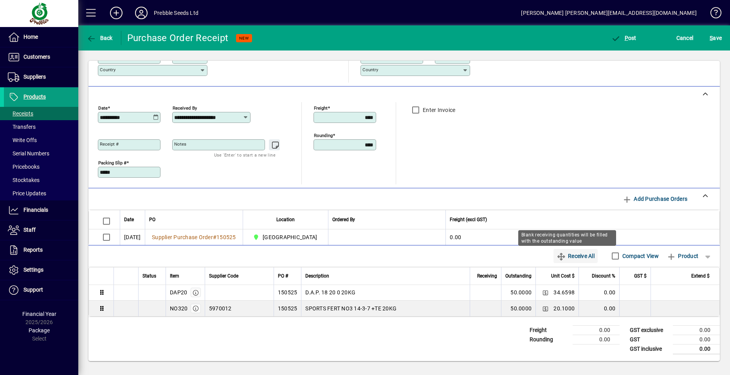
type input "*****"
click at [568, 255] on span "Receive All" at bounding box center [576, 256] width 38 height 13
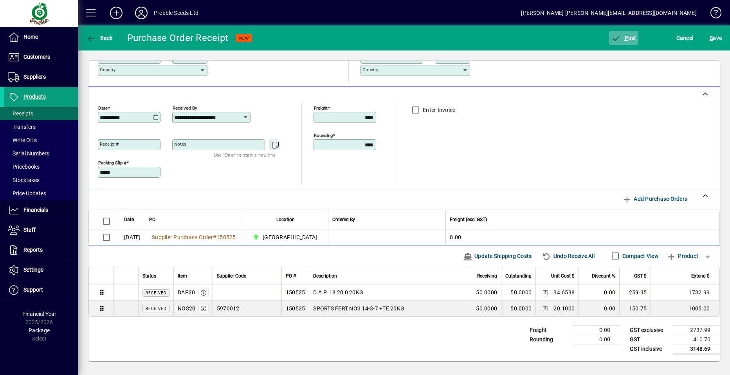
click at [624, 41] on span "button" at bounding box center [623, 38] width 29 height 19
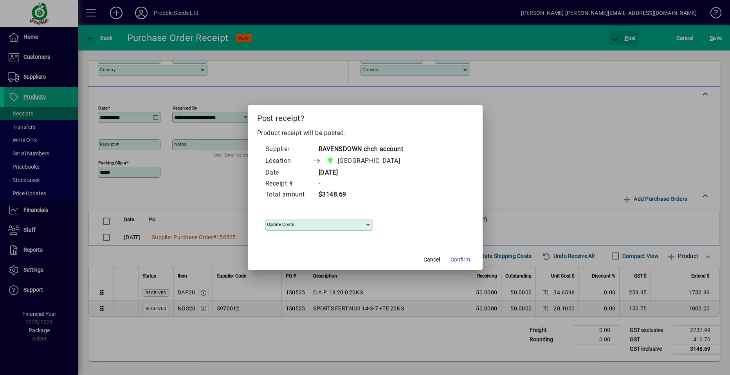
type input "**********"
click at [456, 260] on span "Confirm" at bounding box center [461, 260] width 20 height 8
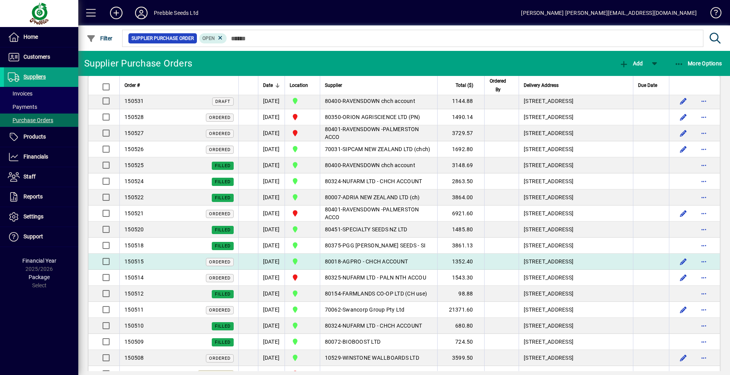
scroll to position [313, 0]
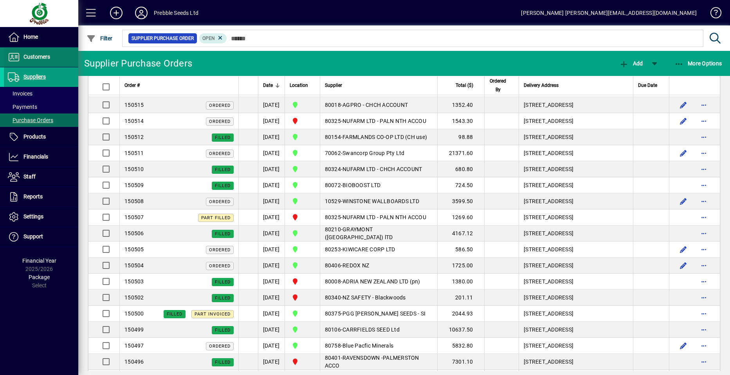
click at [38, 58] on span "Customers" at bounding box center [36, 57] width 27 height 6
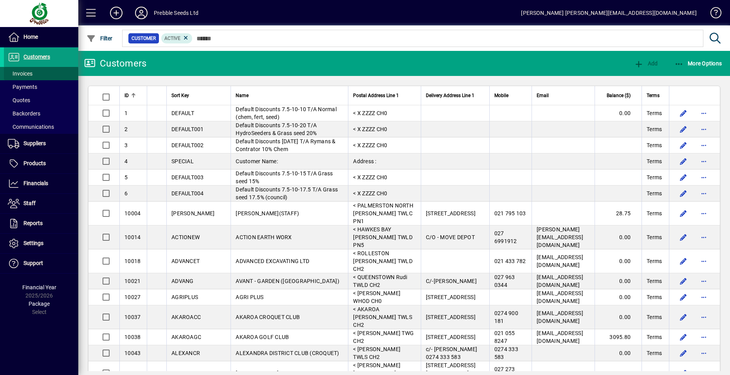
click at [33, 74] on span at bounding box center [41, 73] width 74 height 19
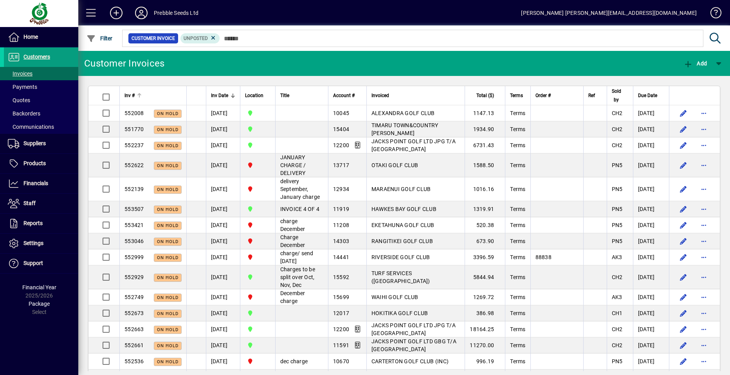
click at [128, 95] on span "Inv #" at bounding box center [130, 95] width 10 height 9
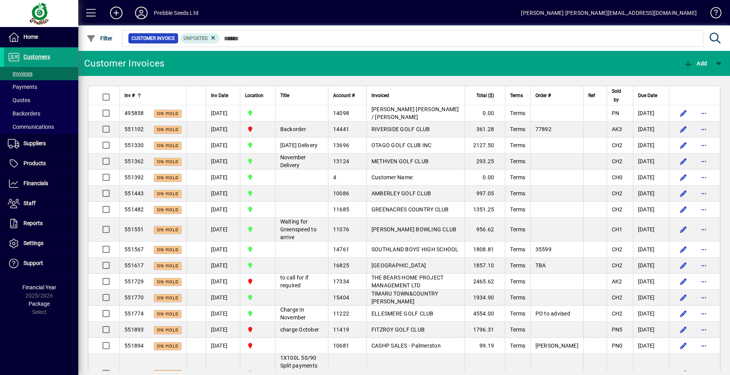
click at [128, 95] on span "Inv #" at bounding box center [130, 95] width 10 height 9
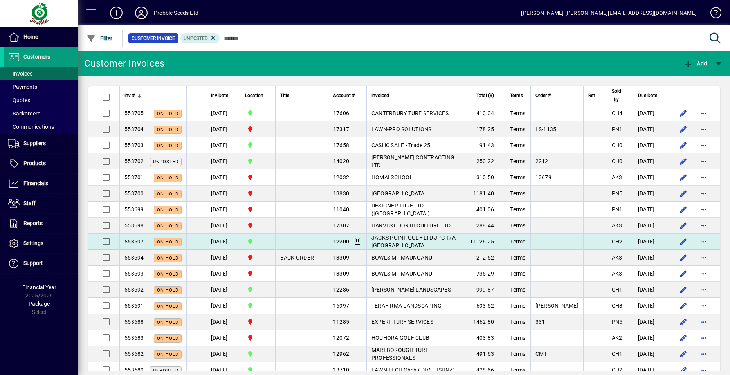
click at [389, 240] on span "JACKS POINT GOLF LTD JPG T/A JACKS POINT GOLF" at bounding box center [414, 242] width 84 height 14
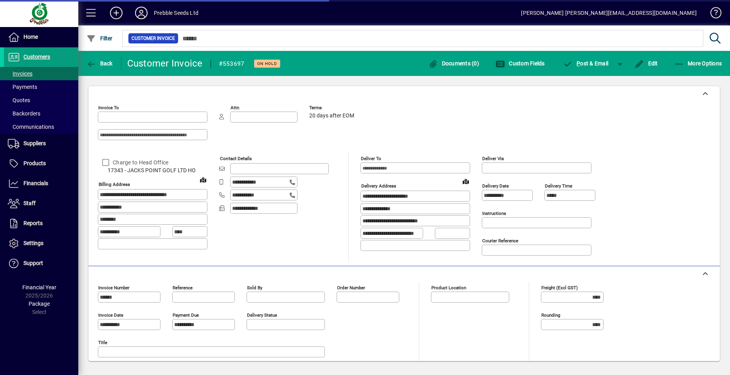
type input "**********"
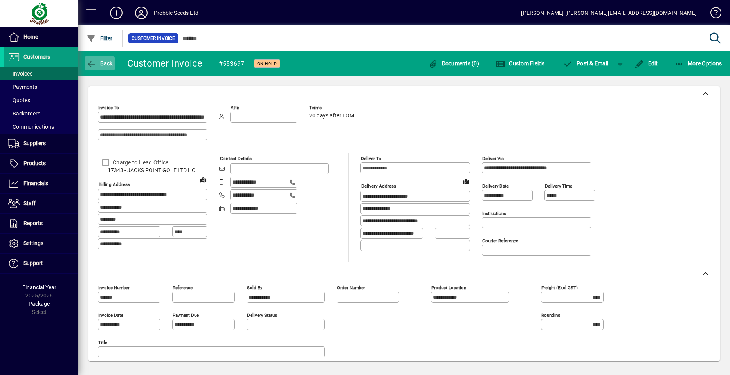
click at [103, 61] on span "Back" at bounding box center [100, 63] width 26 height 6
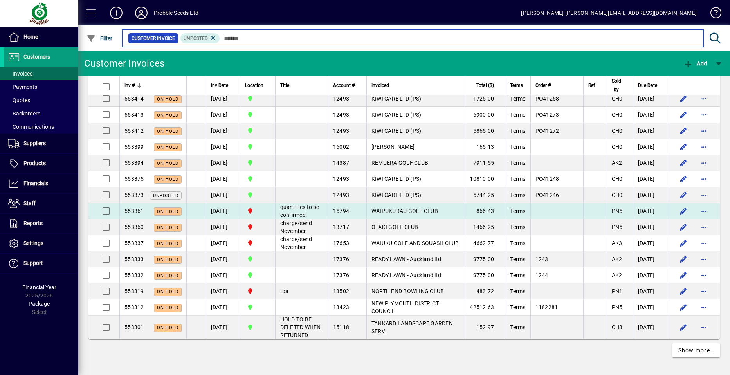
scroll to position [1497, 0]
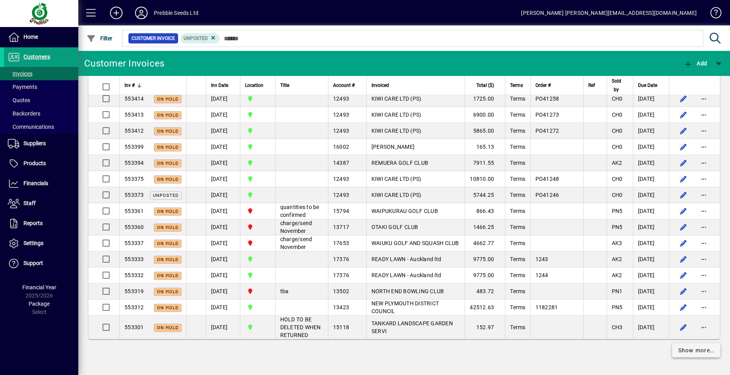
click at [685, 351] on span "Show more…" at bounding box center [697, 351] width 36 height 8
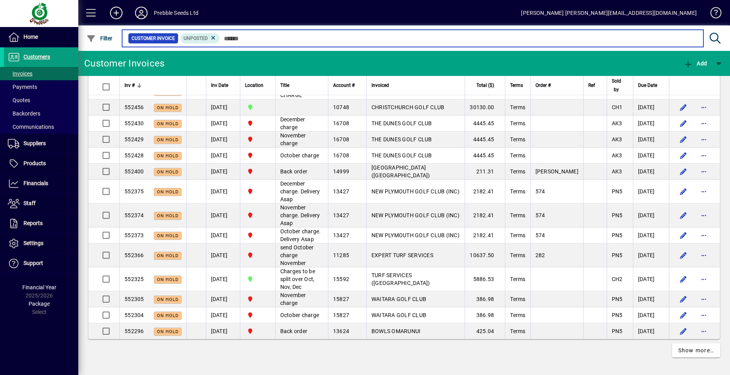
scroll to position [3384, 0]
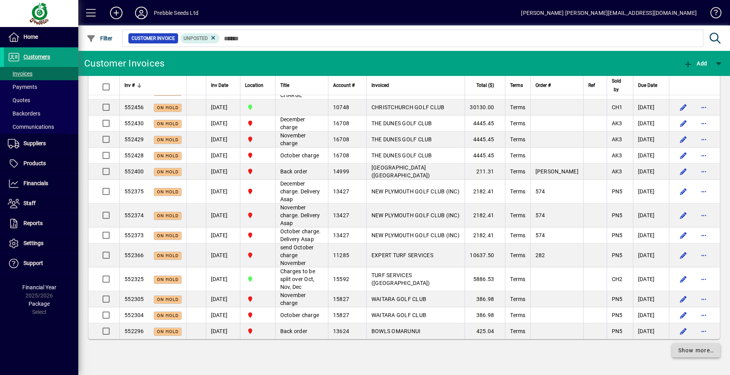
click at [680, 350] on span "Show more…" at bounding box center [697, 351] width 36 height 8
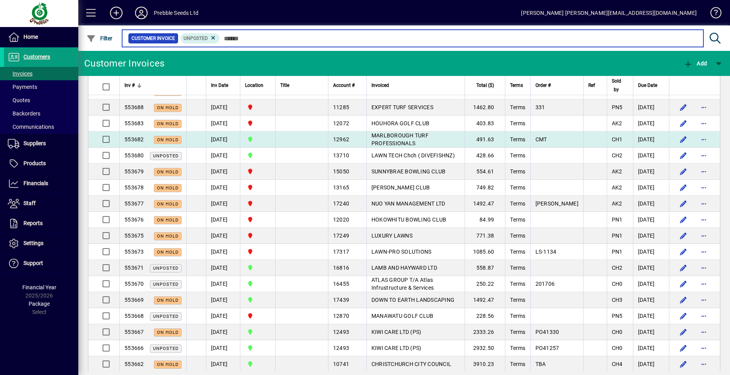
scroll to position [235, 0]
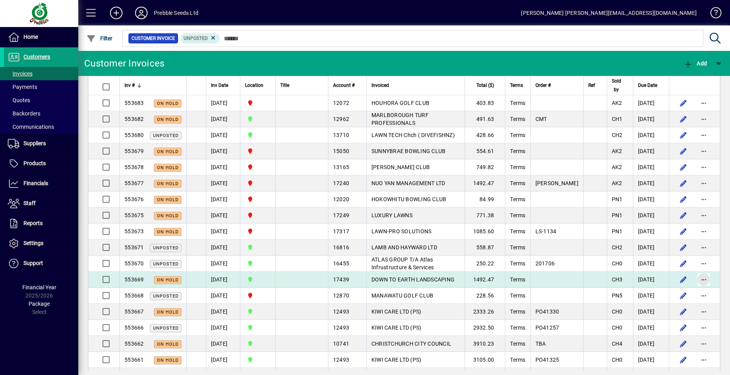
click at [699, 280] on span "button" at bounding box center [704, 279] width 19 height 19
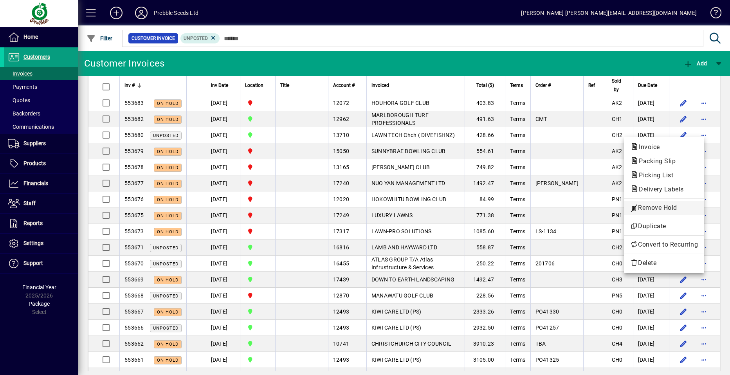
click at [644, 208] on span "Remove Hold" at bounding box center [664, 207] width 68 height 9
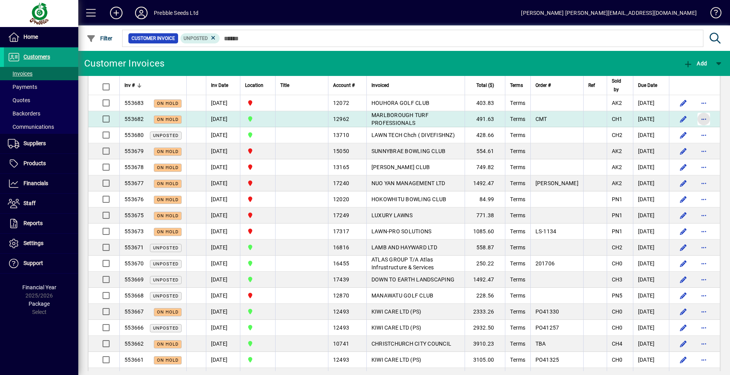
click at [695, 119] on span "button" at bounding box center [704, 119] width 19 height 19
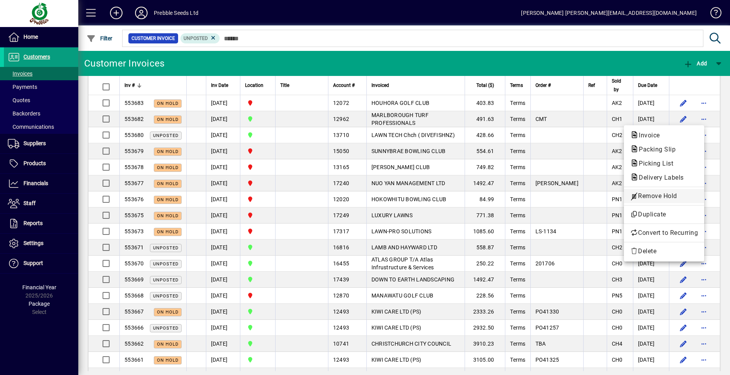
click at [661, 195] on span "Remove Hold" at bounding box center [664, 195] width 68 height 9
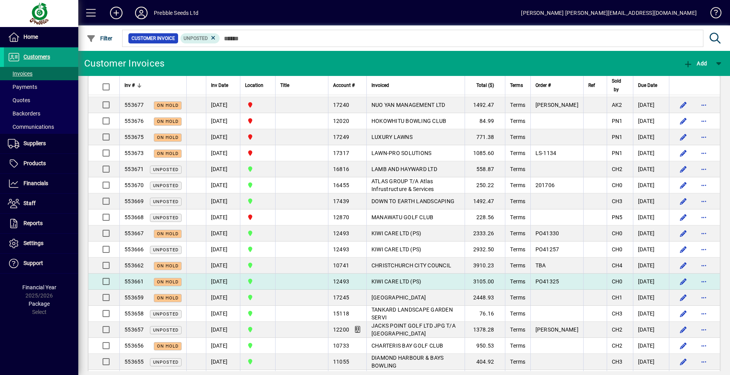
scroll to position [352, 0]
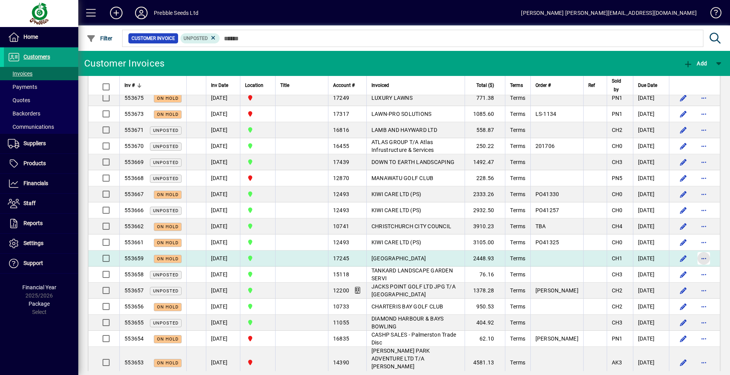
click at [697, 258] on span "button" at bounding box center [704, 258] width 19 height 19
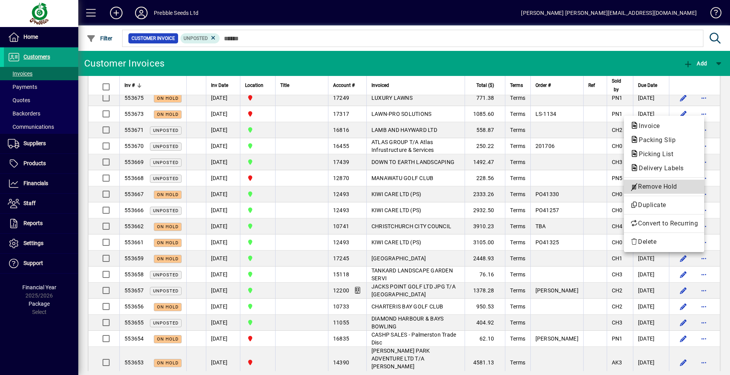
click at [652, 186] on span "Remove Hold" at bounding box center [664, 186] width 68 height 9
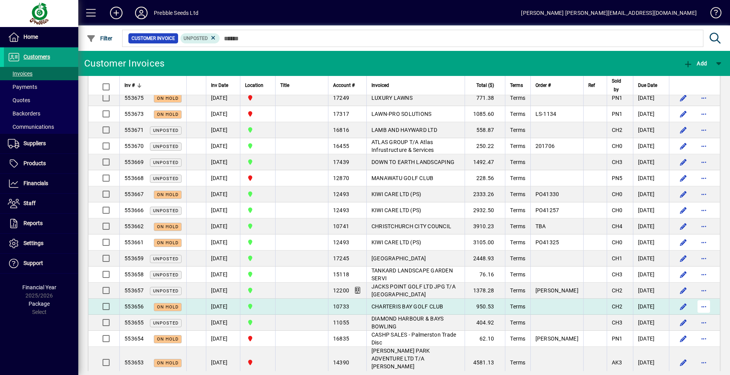
click at [697, 307] on span "button" at bounding box center [704, 306] width 19 height 19
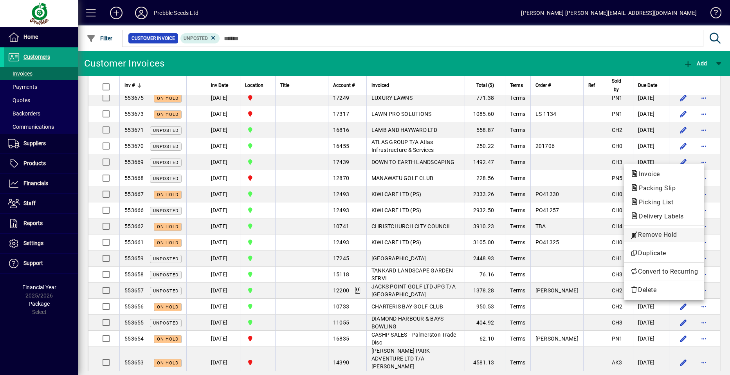
click at [657, 236] on span "Remove Hold" at bounding box center [664, 234] width 68 height 9
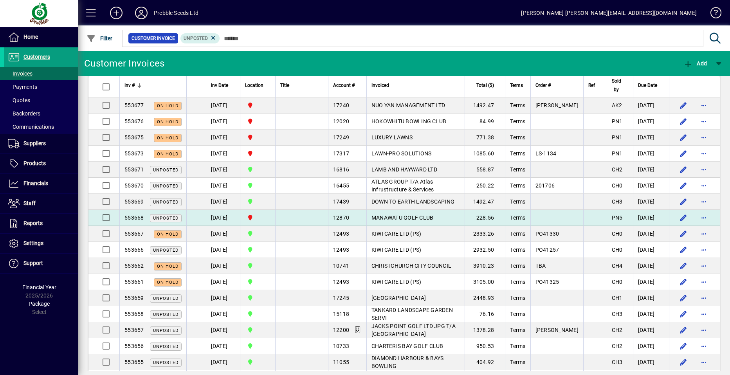
scroll to position [196, 0]
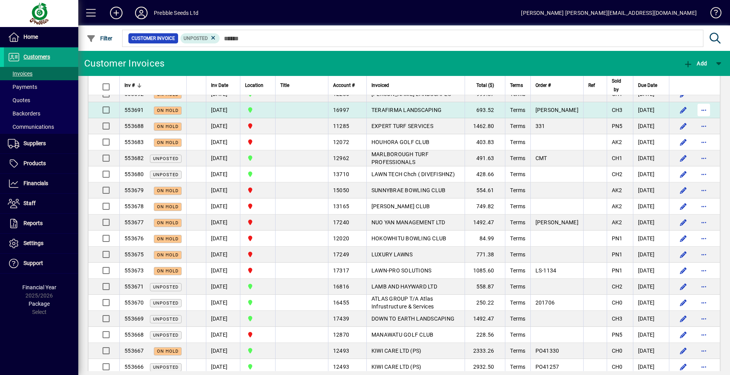
click at [696, 108] on span "button" at bounding box center [704, 110] width 19 height 19
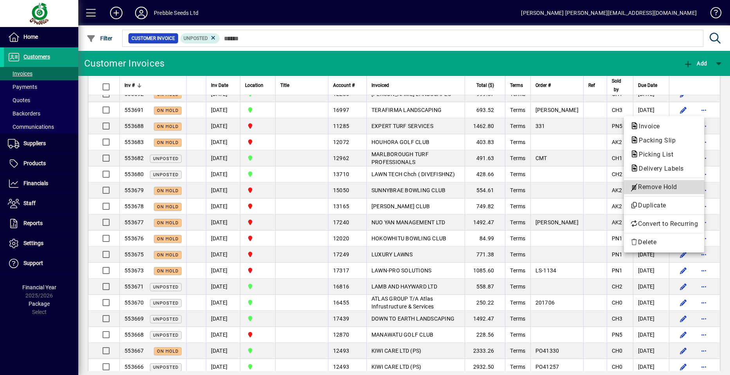
click at [647, 187] on span "Remove Hold" at bounding box center [664, 186] width 68 height 9
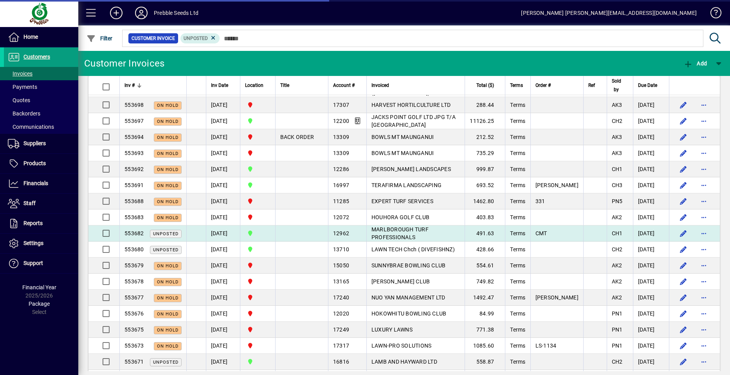
scroll to position [117, 0]
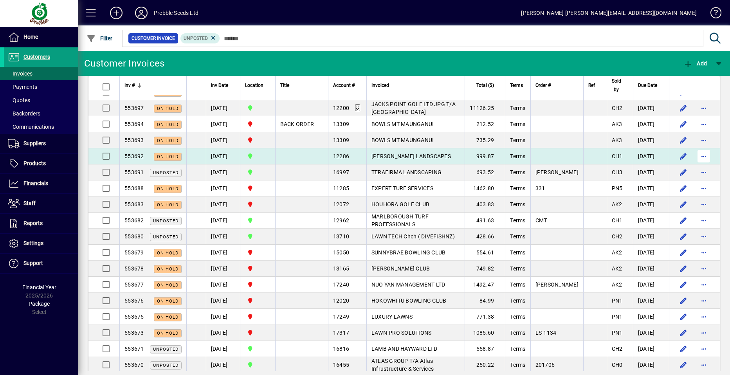
click at [699, 155] on span "button" at bounding box center [704, 156] width 19 height 19
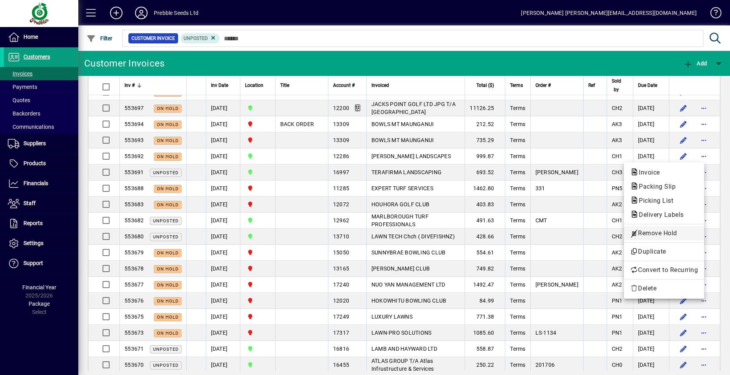
click at [654, 233] on span "Remove Hold" at bounding box center [664, 233] width 68 height 9
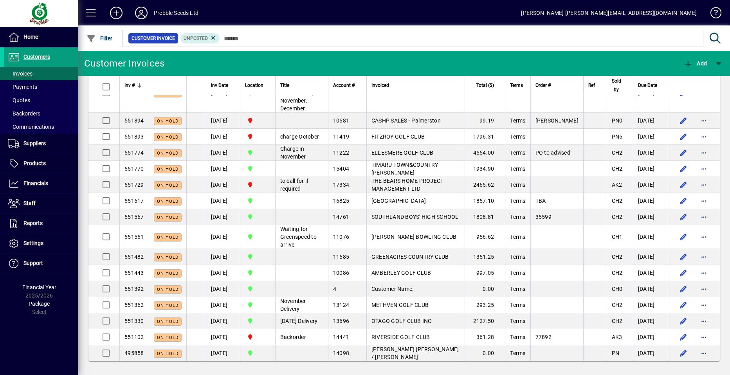
scroll to position [4580, 0]
click at [42, 53] on span "Customers" at bounding box center [27, 56] width 46 height 9
